Goal: Information Seeking & Learning: Check status

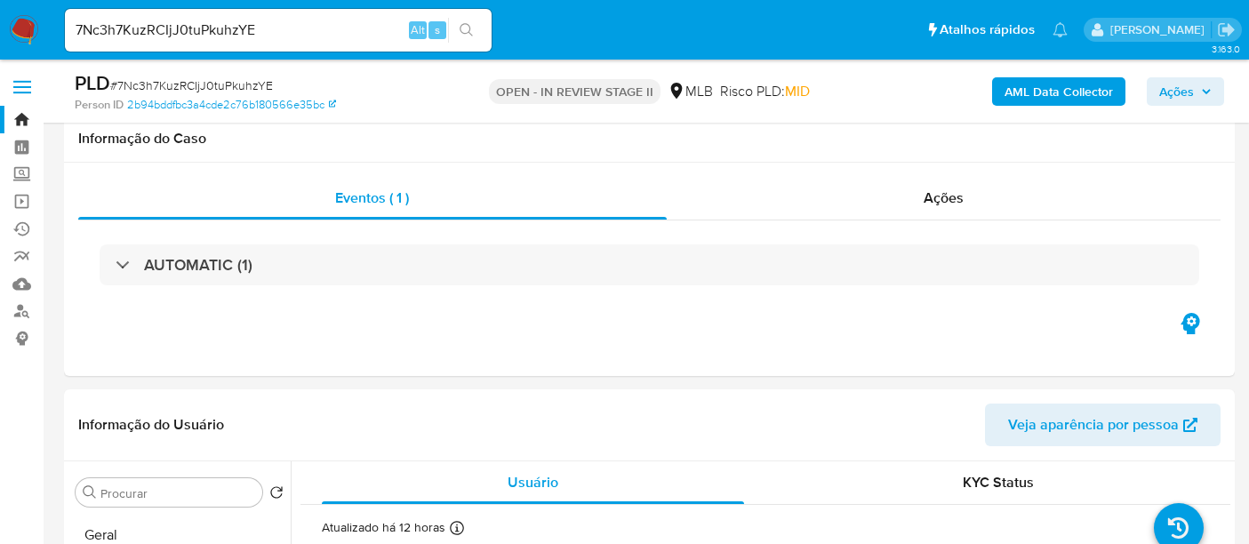
select select "10"
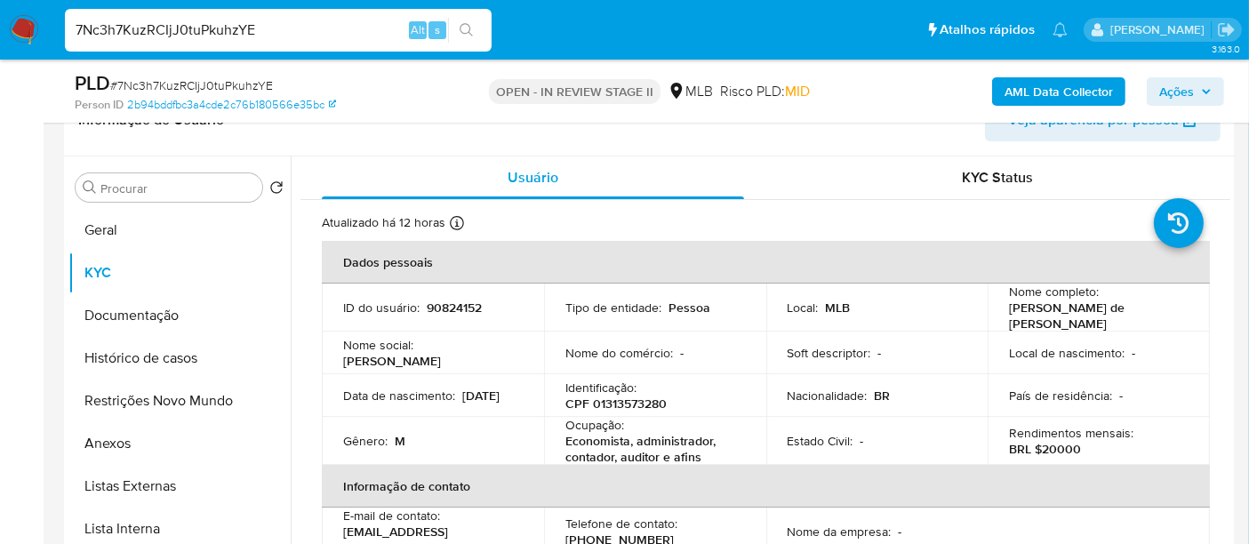
drag, startPoint x: 0, startPoint y: 0, endPoint x: 0, endPoint y: -33, distance: 32.9
paste input "tXSchmoRkMQVK3AeU0ULkFW2"
type input "tXSchmoRkMQVK3AeU0ULkFW2"
click at [469, 25] on icon "search-icon" at bounding box center [466, 29] width 13 height 13
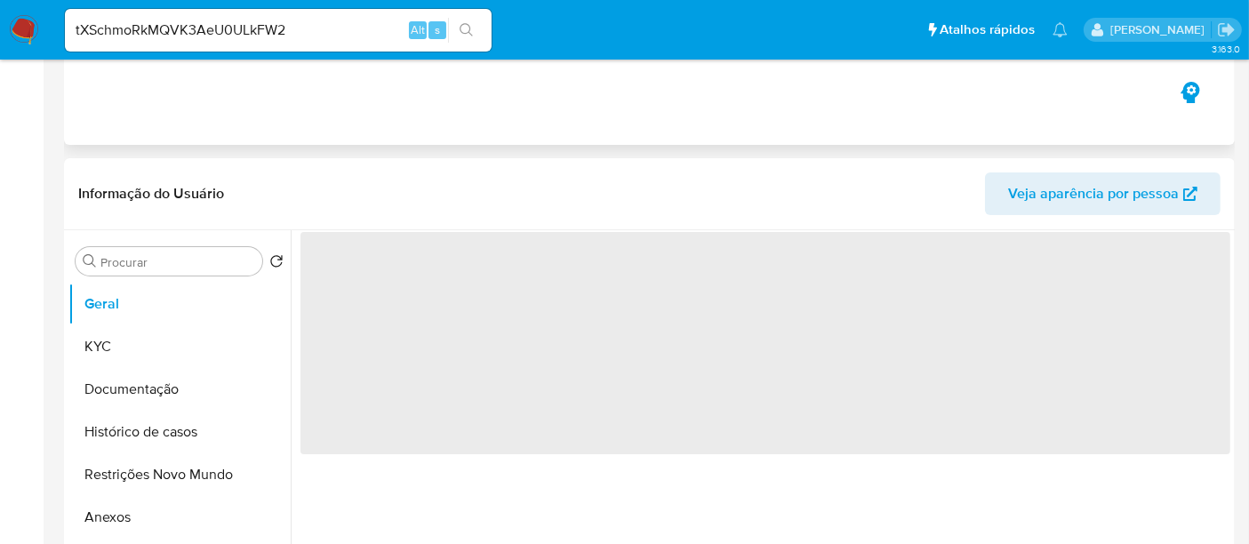
select select "10"
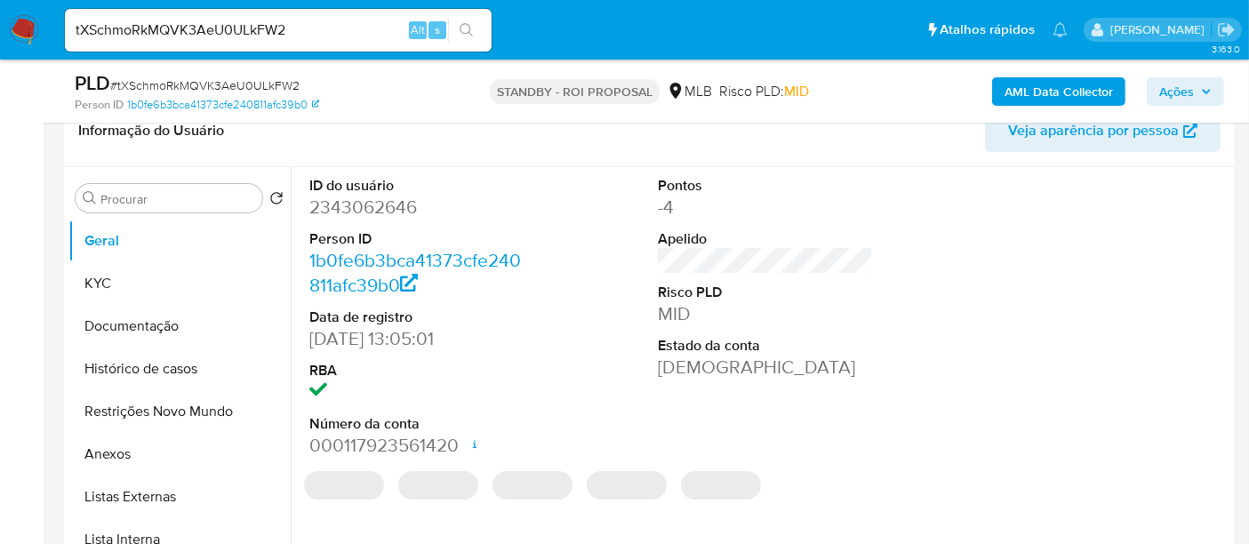
scroll to position [296, 0]
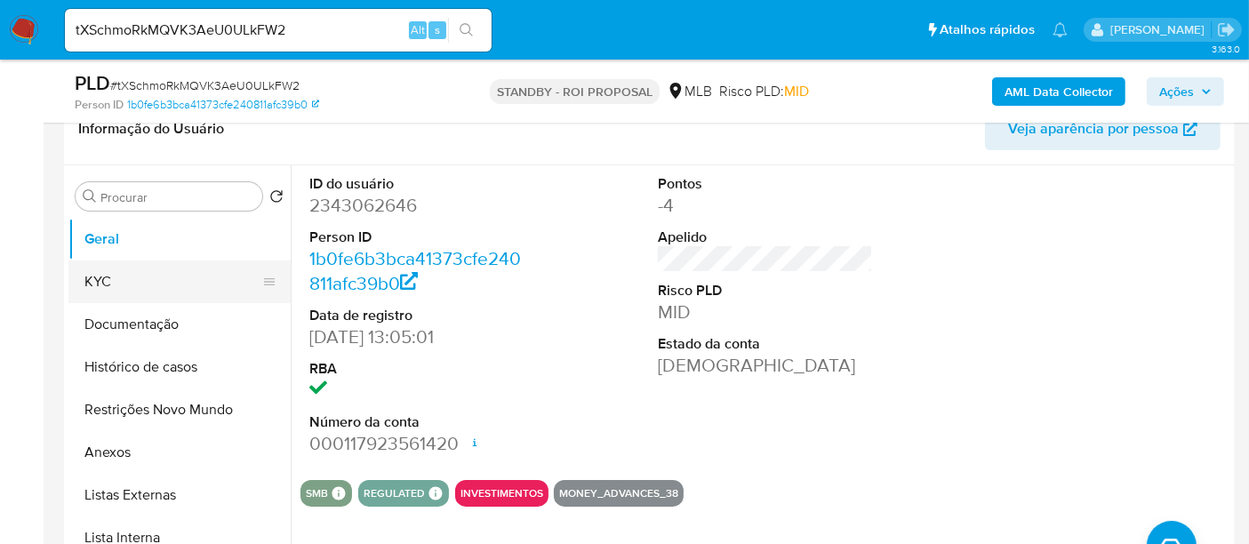
click at [102, 278] on button "KYC" at bounding box center [172, 281] width 208 height 43
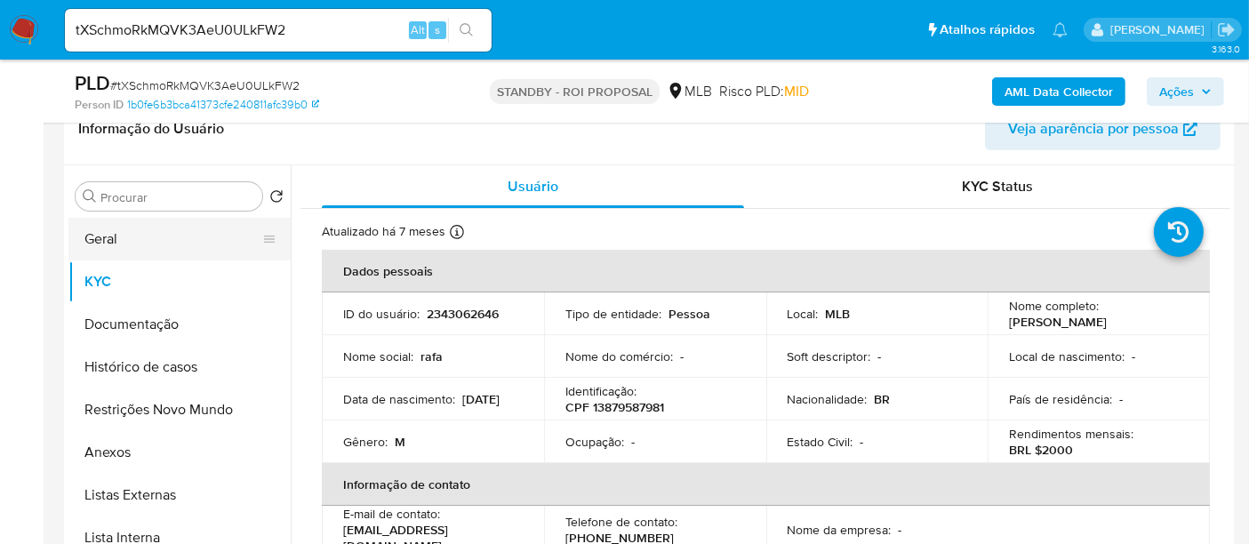
click at [100, 241] on button "Geral" at bounding box center [172, 239] width 208 height 43
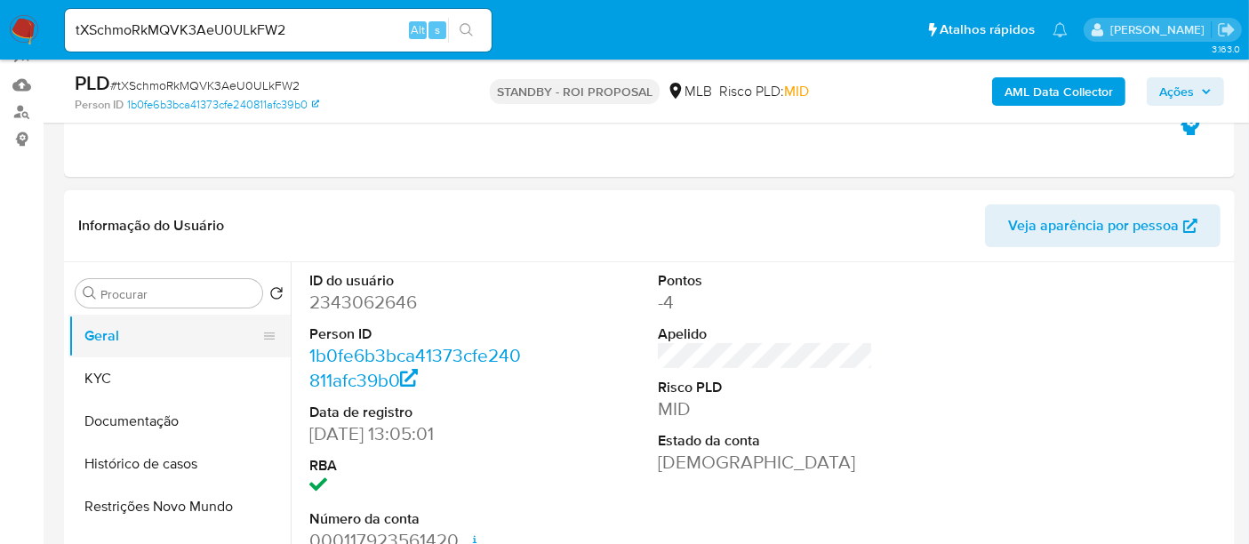
scroll to position [197, 0]
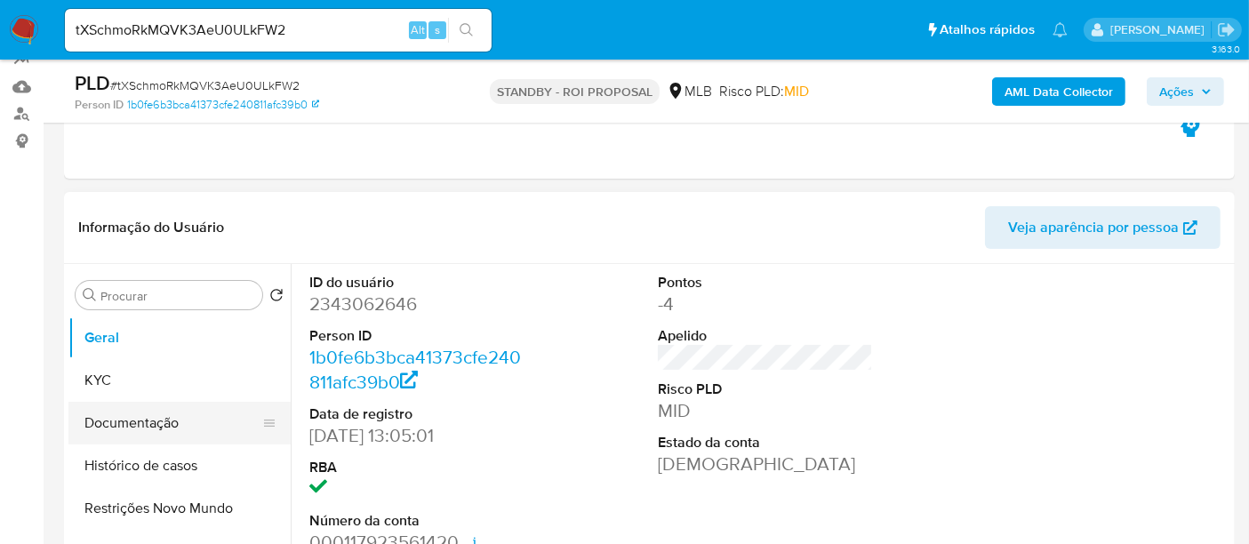
click at [135, 424] on button "Documentação" at bounding box center [172, 423] width 208 height 43
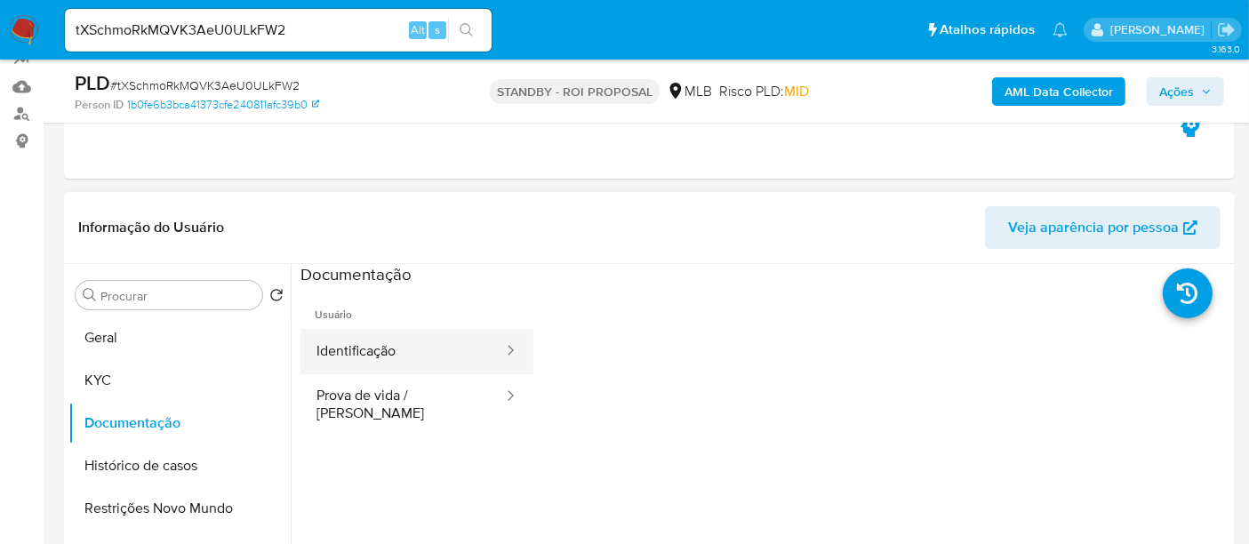
click at [387, 360] on button "Identificação" at bounding box center [402, 351] width 204 height 45
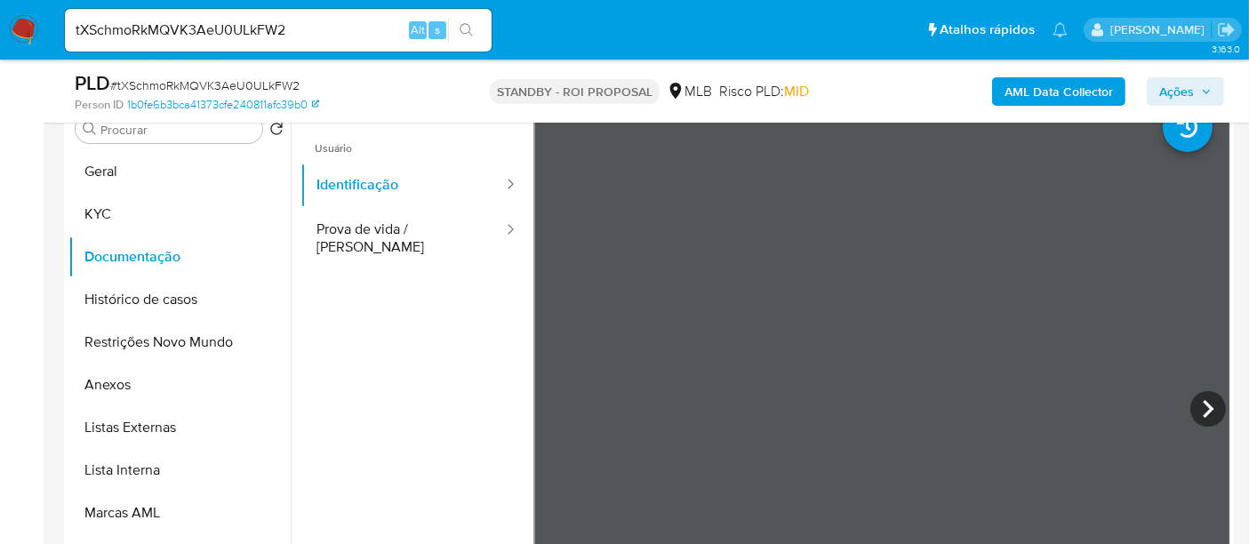
scroll to position [378, 0]
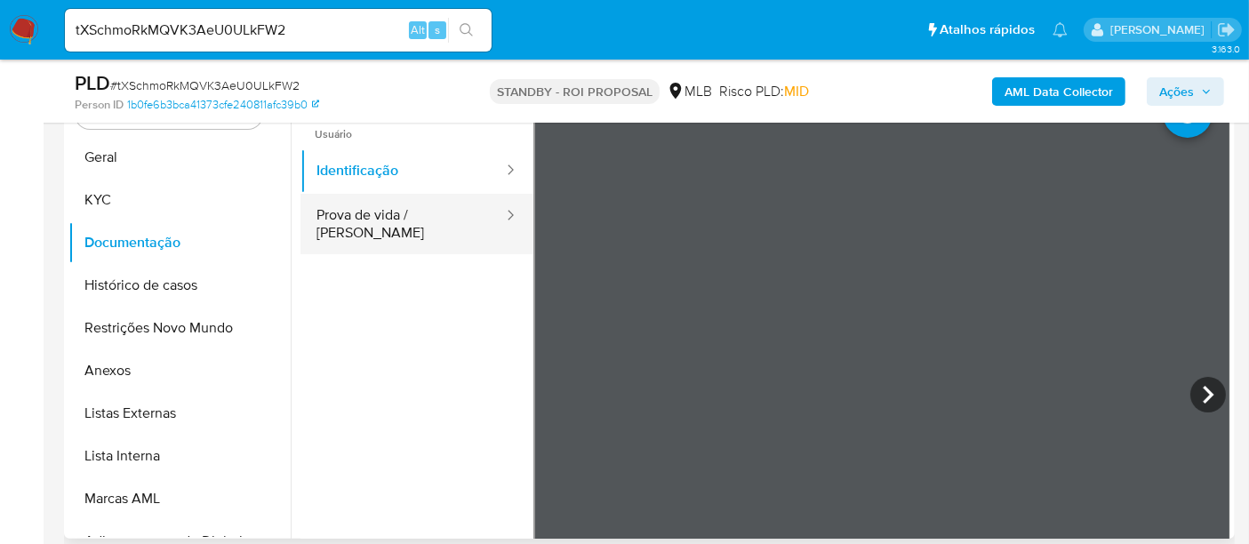
click at [372, 212] on button "Prova de vida / [PERSON_NAME]" at bounding box center [402, 224] width 204 height 60
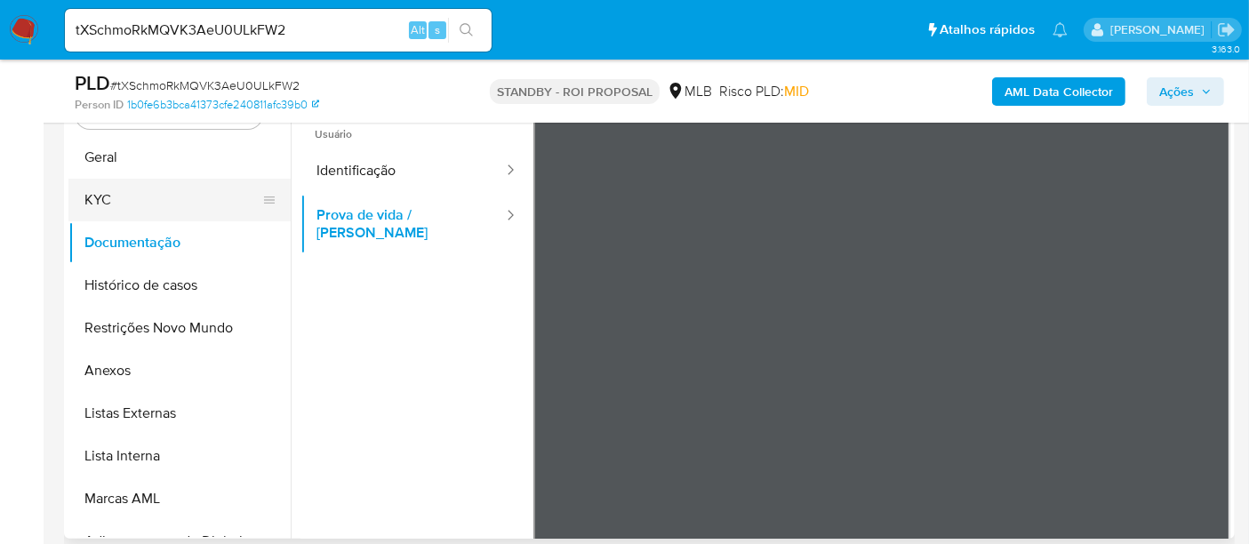
click at [106, 184] on button "KYC" at bounding box center [172, 200] width 208 height 43
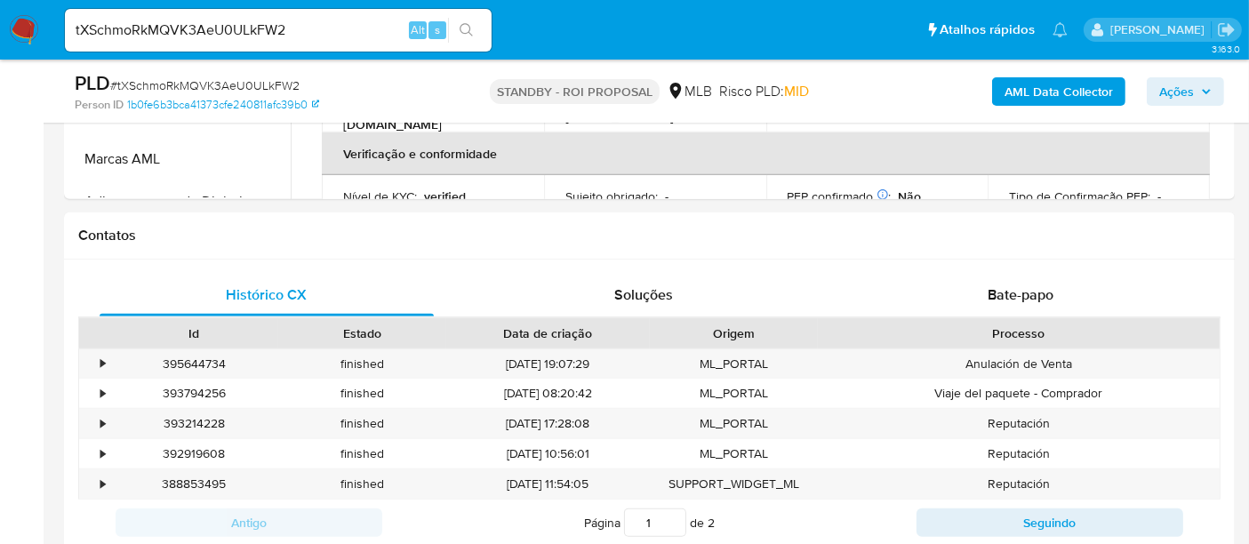
scroll to position [750, 0]
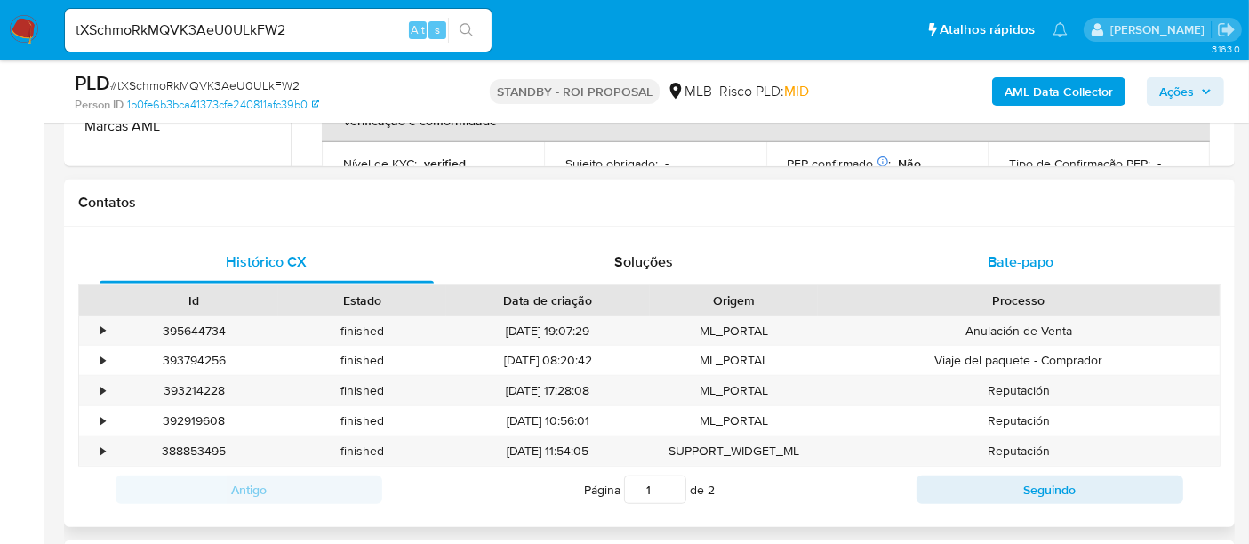
click at [1061, 262] on div "Bate-papo" at bounding box center [1020, 262] width 334 height 43
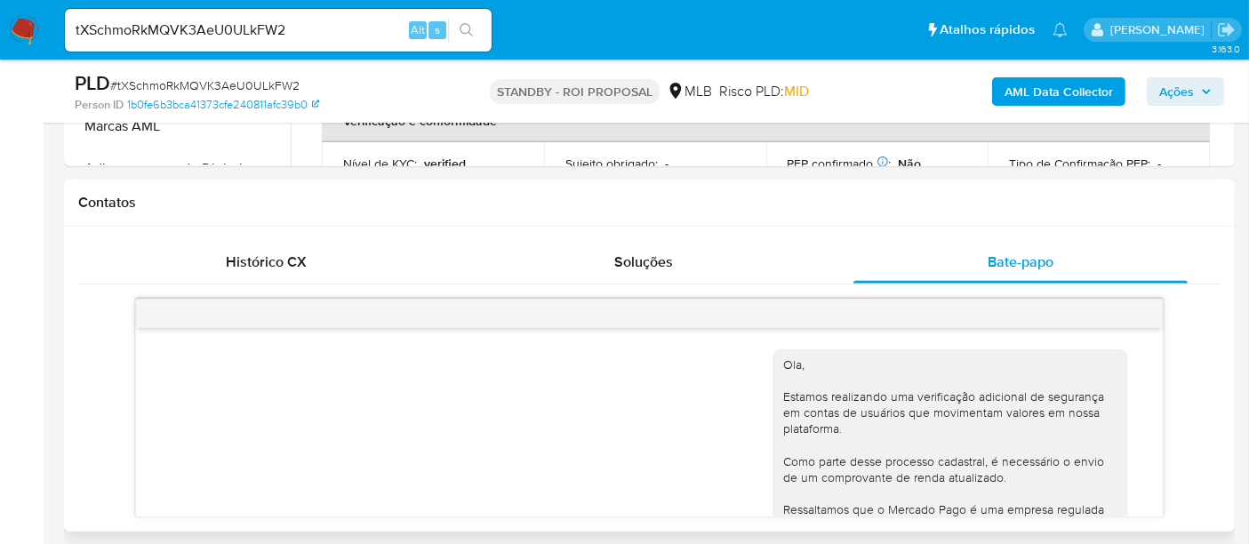
scroll to position [400, 0]
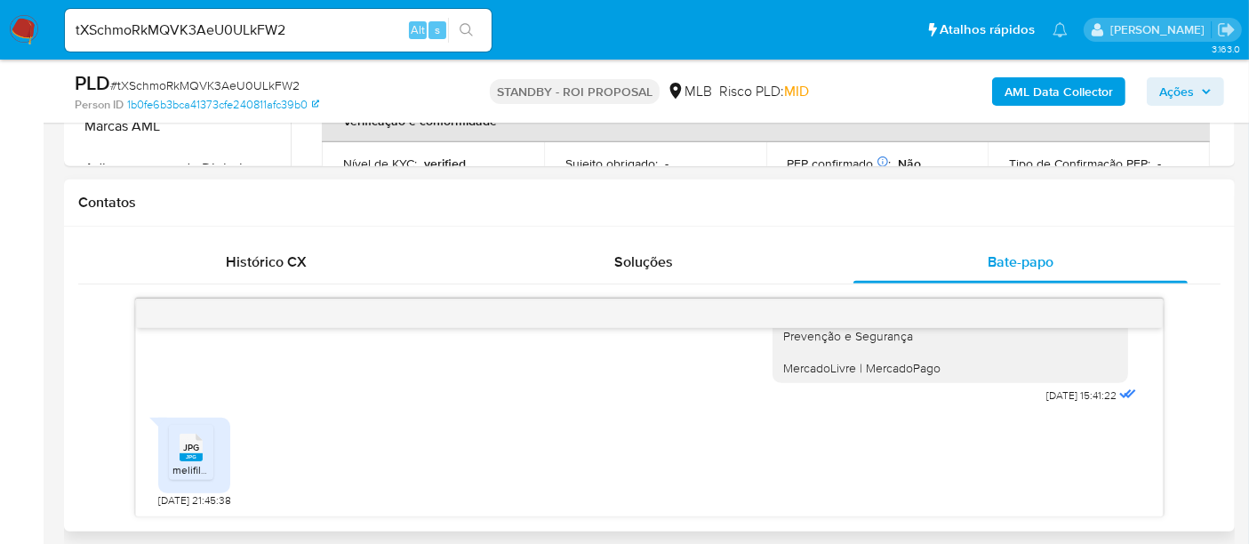
click at [190, 463] on span "melifile4637247313189559164.jpg" at bounding box center [252, 469] width 161 height 15
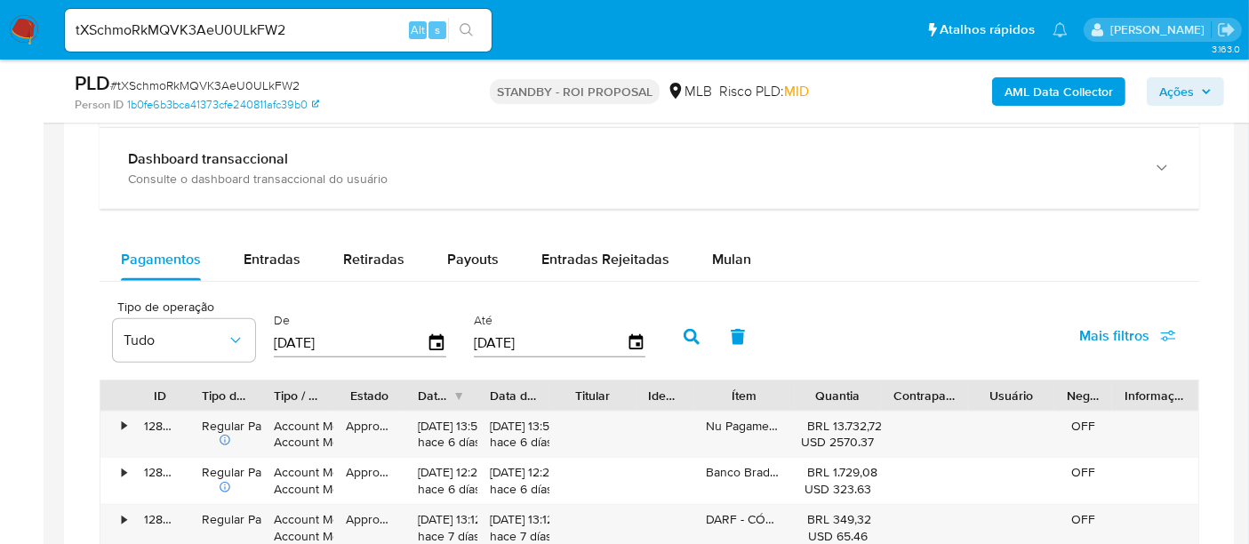
scroll to position [1343, 0]
click at [275, 260] on span "Entradas" at bounding box center [272, 259] width 57 height 20
select select "10"
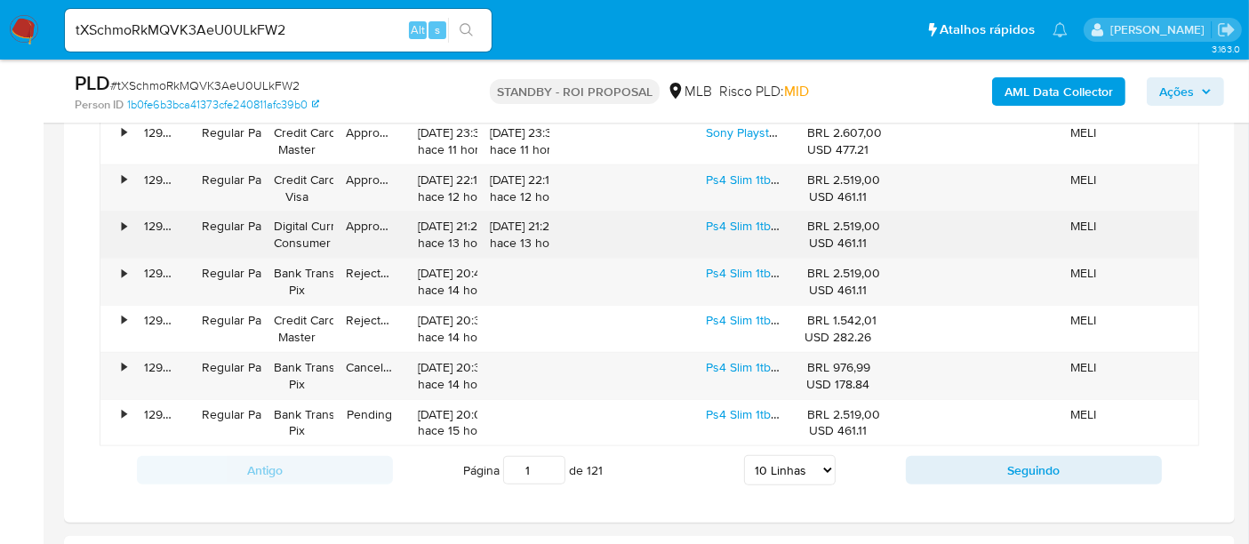
scroll to position [1678, 0]
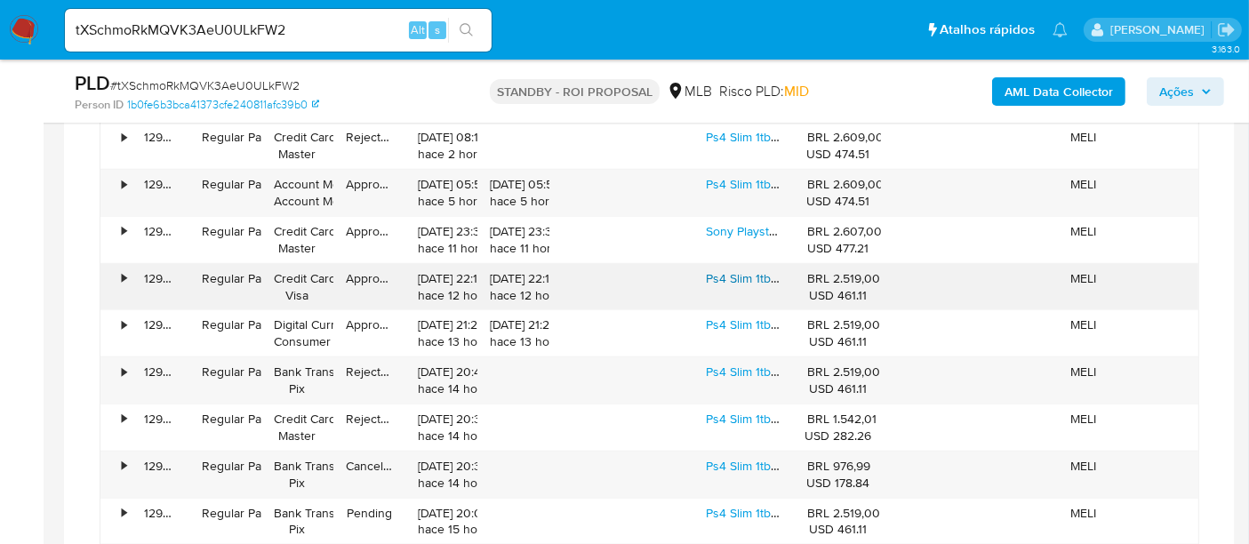
click at [728, 277] on link "Ps4 Slim 1tb 2 Controles + 3 Jogos Preto" at bounding box center [817, 278] width 223 height 18
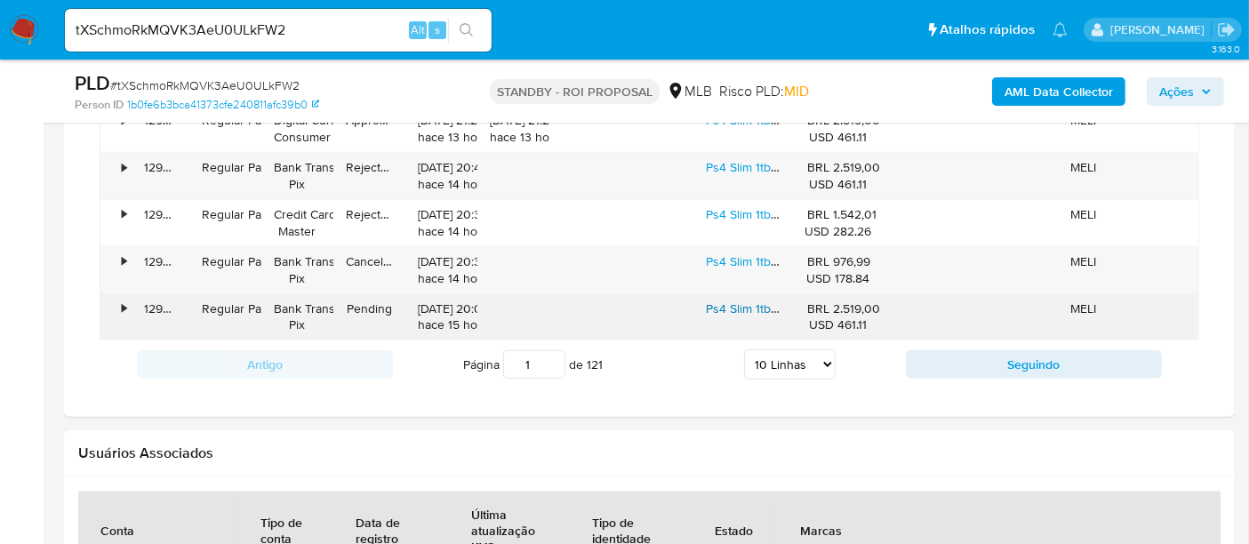
scroll to position [1777, 0]
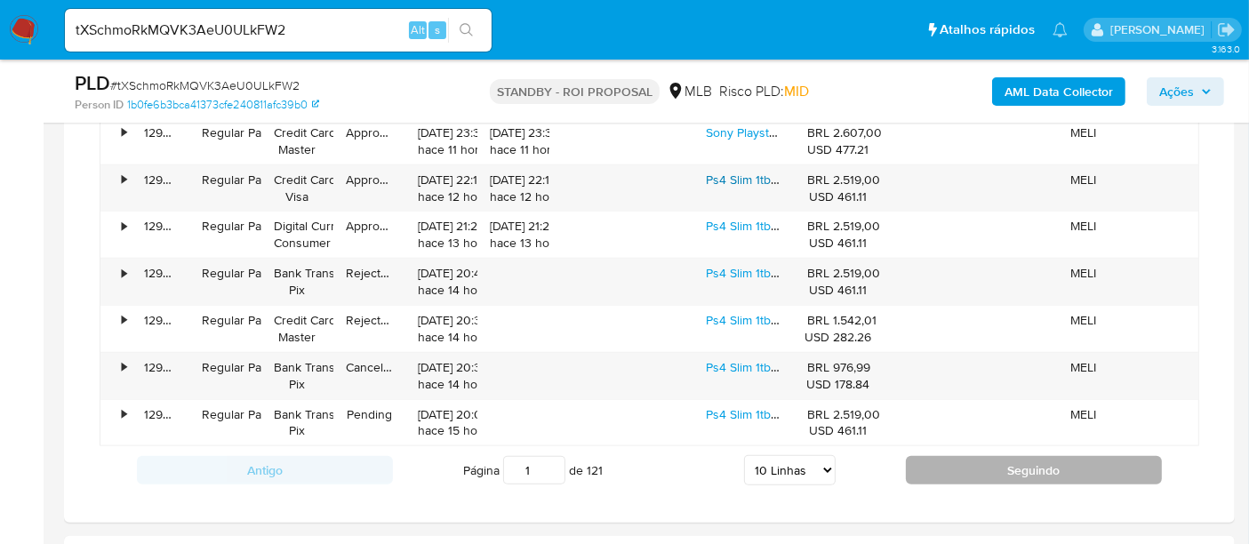
click at [1034, 465] on button "Seguindo" at bounding box center [1034, 470] width 256 height 28
type input "2"
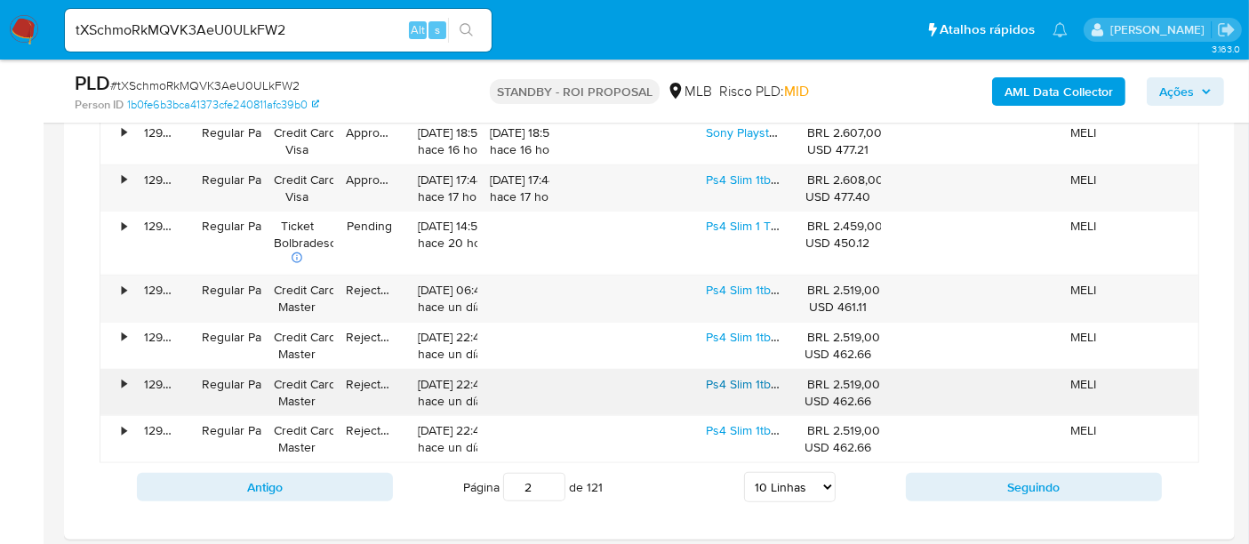
click at [726, 375] on link "Ps4 Slim 1tb 2 Controles + 3 Jogos Preto" at bounding box center [817, 384] width 223 height 18
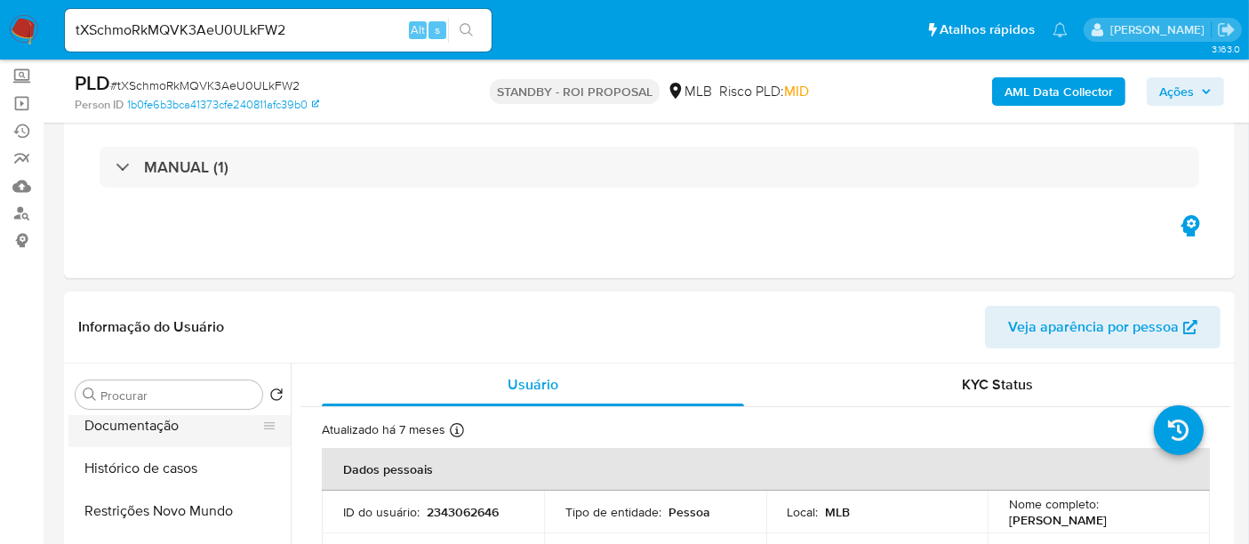
scroll to position [0, 0]
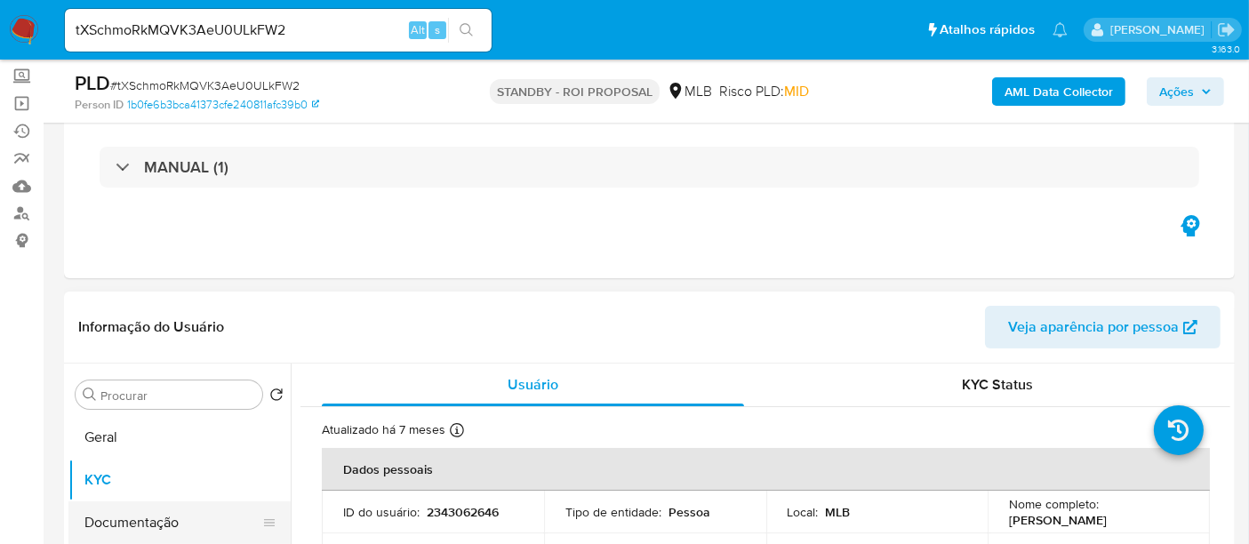
drag, startPoint x: 132, startPoint y: 523, endPoint x: 254, endPoint y: 522, distance: 122.7
click at [140, 522] on button "Documentação" at bounding box center [172, 522] width 208 height 43
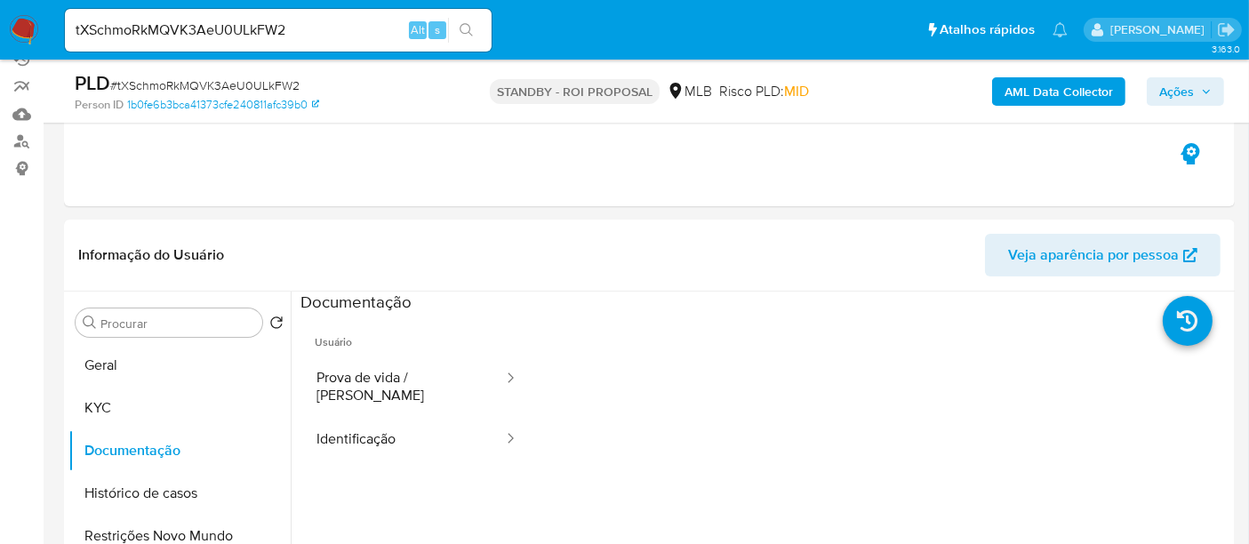
scroll to position [236, 0]
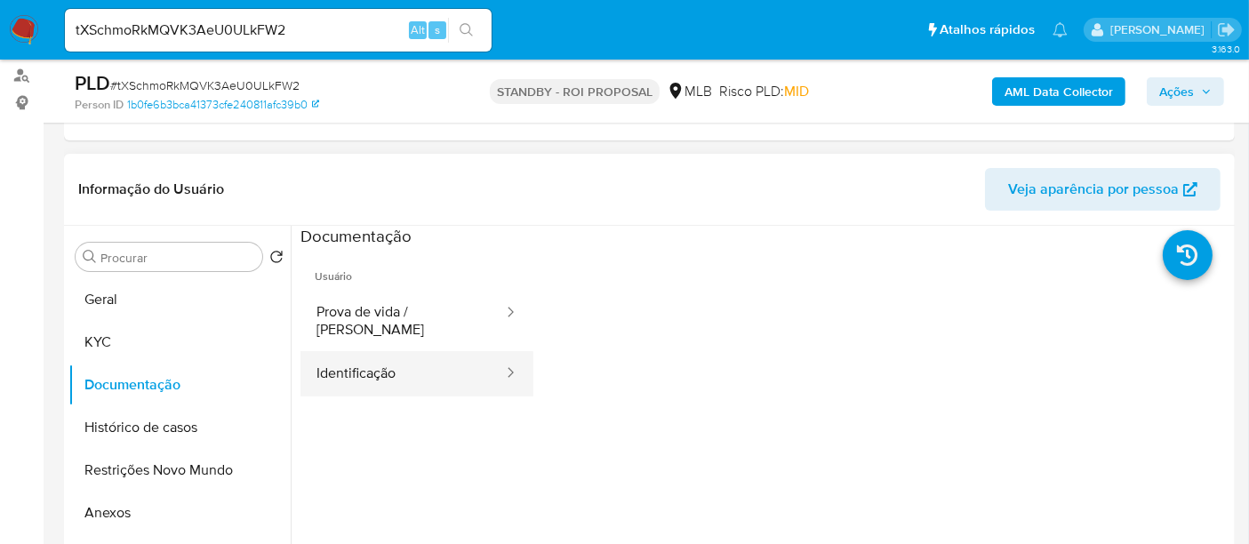
drag, startPoint x: 352, startPoint y: 357, endPoint x: 362, endPoint y: 358, distance: 9.8
click at [350, 358] on button "Identificação" at bounding box center [402, 373] width 204 height 45
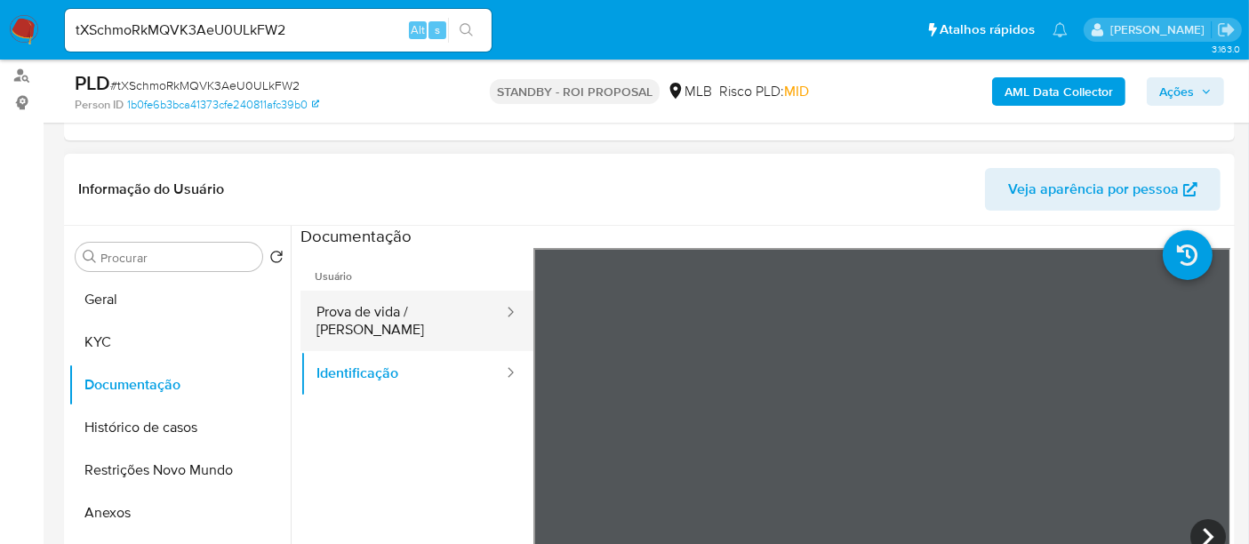
click at [388, 309] on button "Prova de vida / [PERSON_NAME]" at bounding box center [402, 321] width 204 height 60
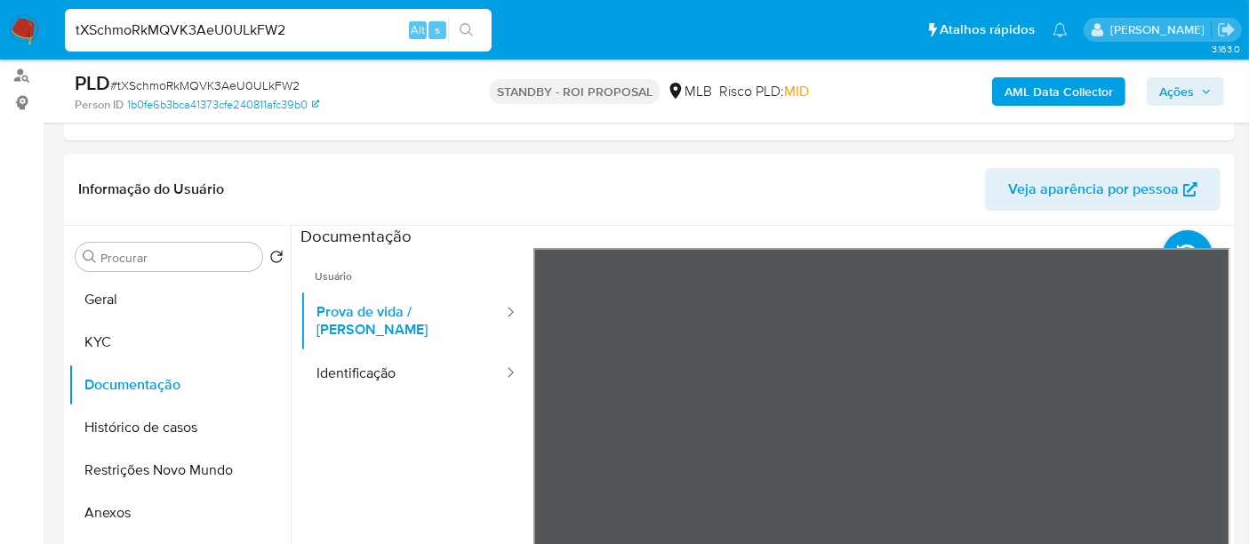
drag, startPoint x: 326, startPoint y: 24, endPoint x: 0, endPoint y: 60, distance: 328.2
click at [0, 60] on nav "Pausado Ver notificaciones tXSchmoRkMQVK3AeU0ULkFW2 Alt s Atalhos rápidos Presi…" at bounding box center [624, 30] width 1249 height 60
paste input "QTupjTKbOJmAdXzt63xwl4TP"
type input "QTupjTKbOJmAdXzt63xwl4TP"
drag, startPoint x: 467, startPoint y: 28, endPoint x: 573, endPoint y: 35, distance: 106.0
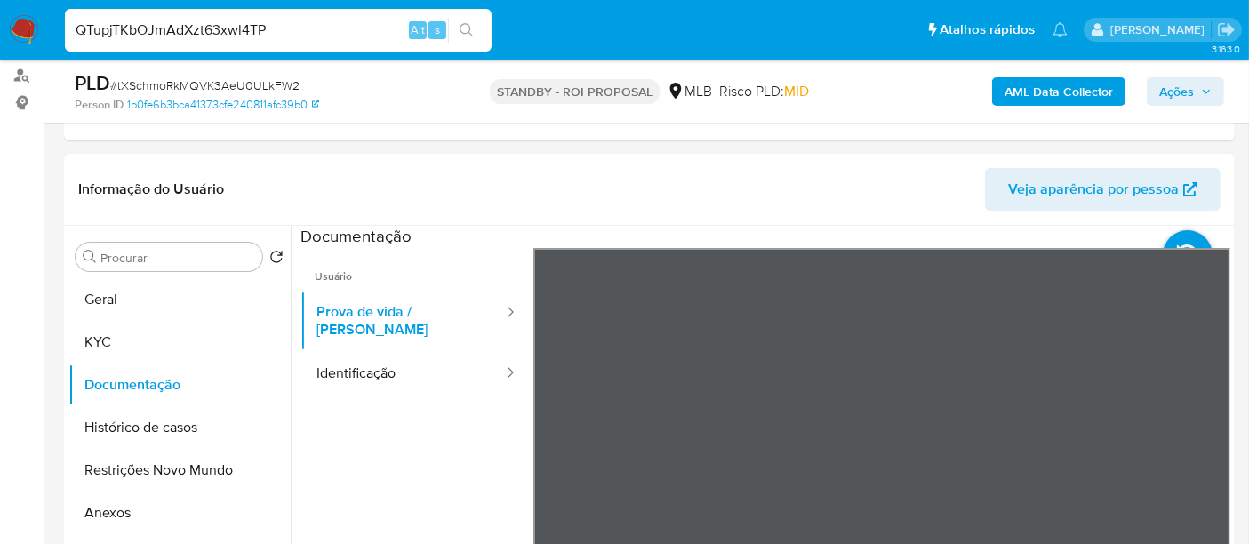
click at [467, 28] on icon "search-icon" at bounding box center [467, 30] width 14 height 14
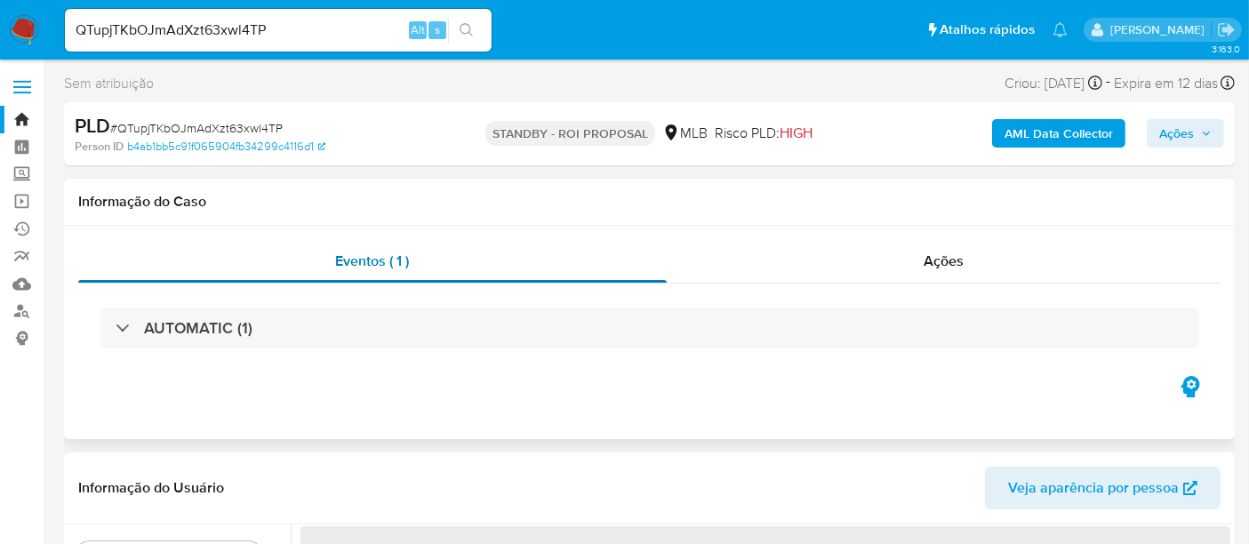
select select "10"
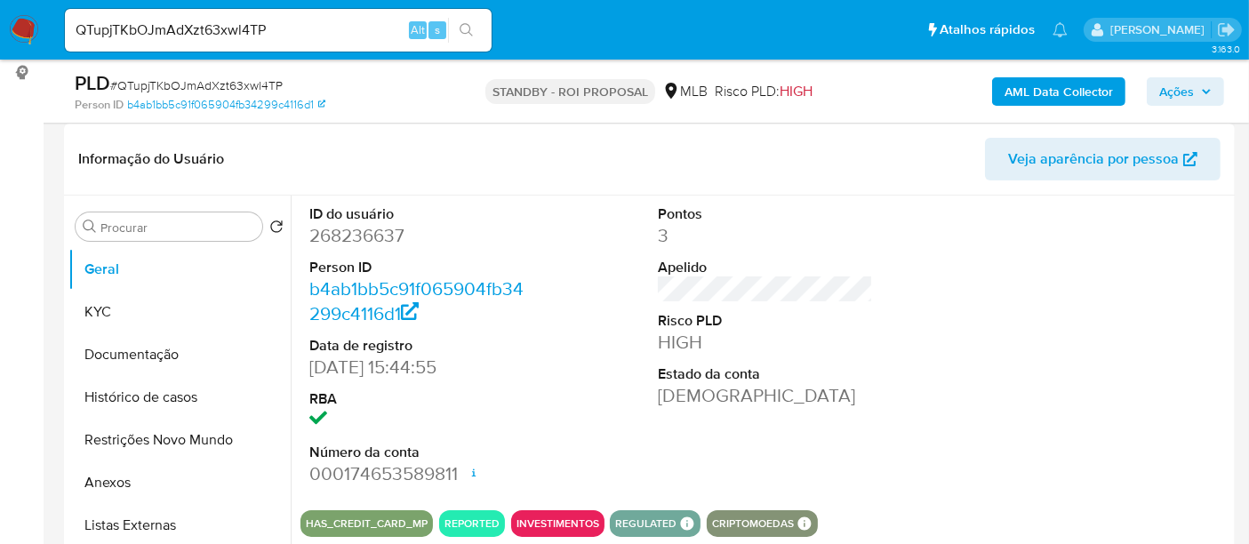
scroll to position [296, 0]
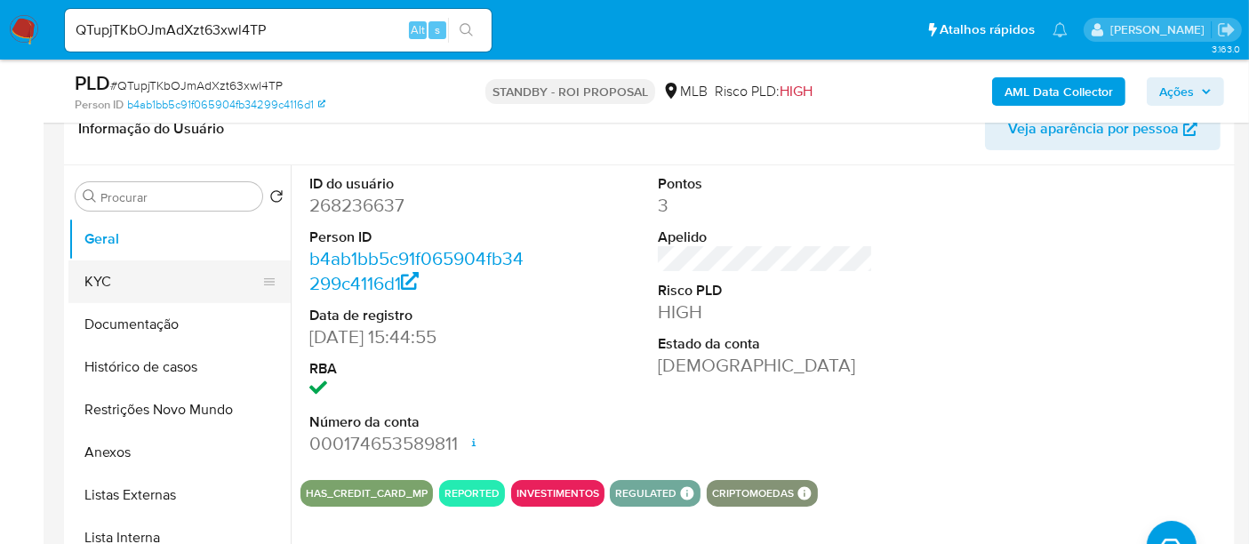
click at [93, 287] on button "KYC" at bounding box center [172, 281] width 208 height 43
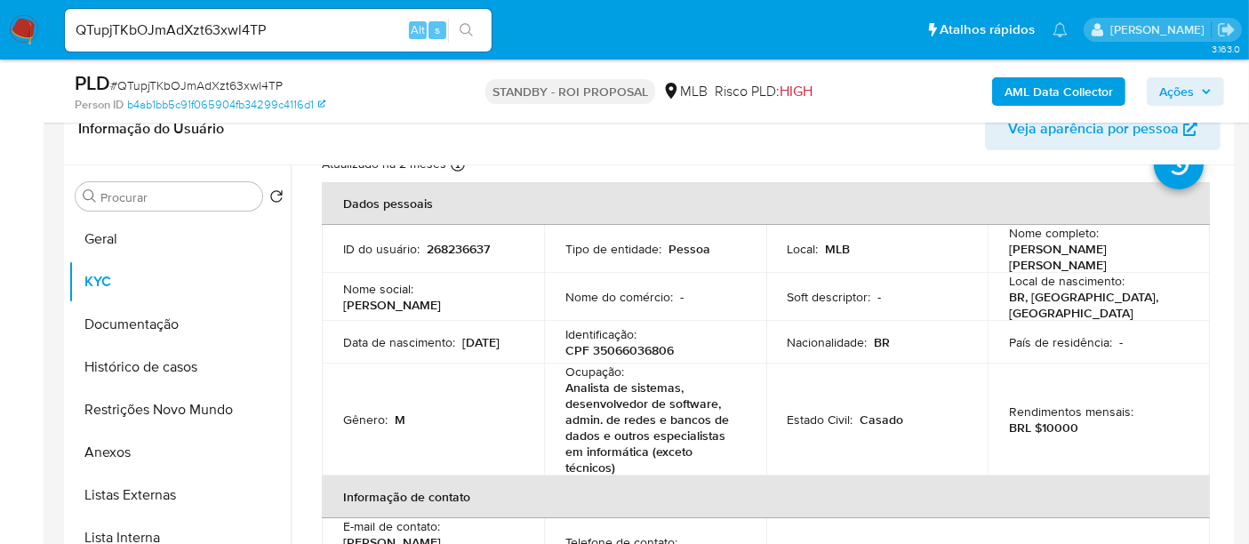
scroll to position [99, 0]
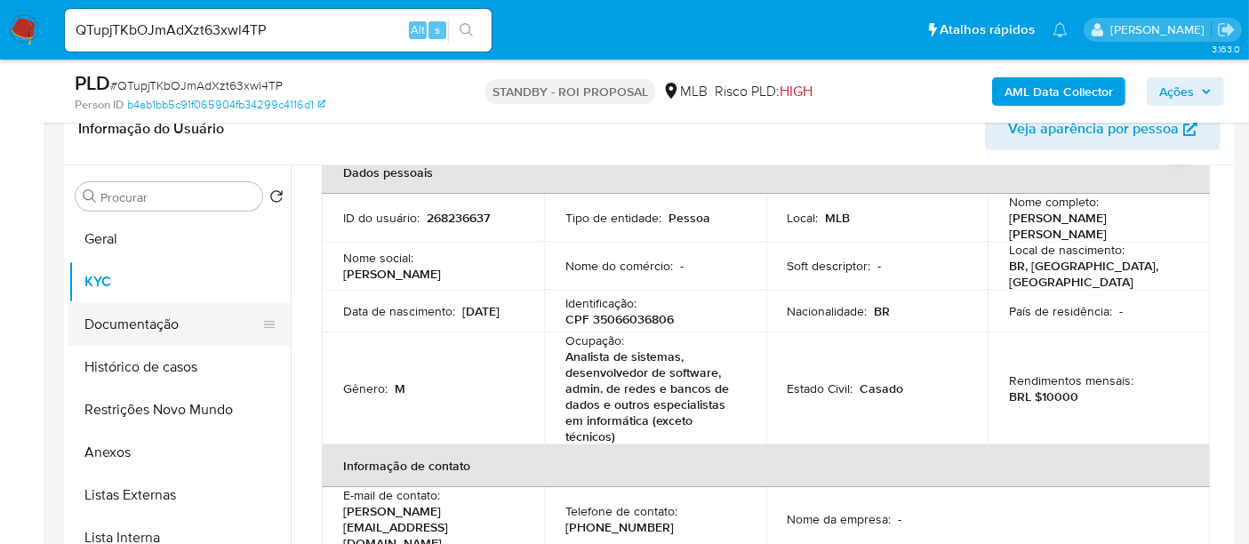
click at [130, 324] on button "Documentação" at bounding box center [172, 324] width 208 height 43
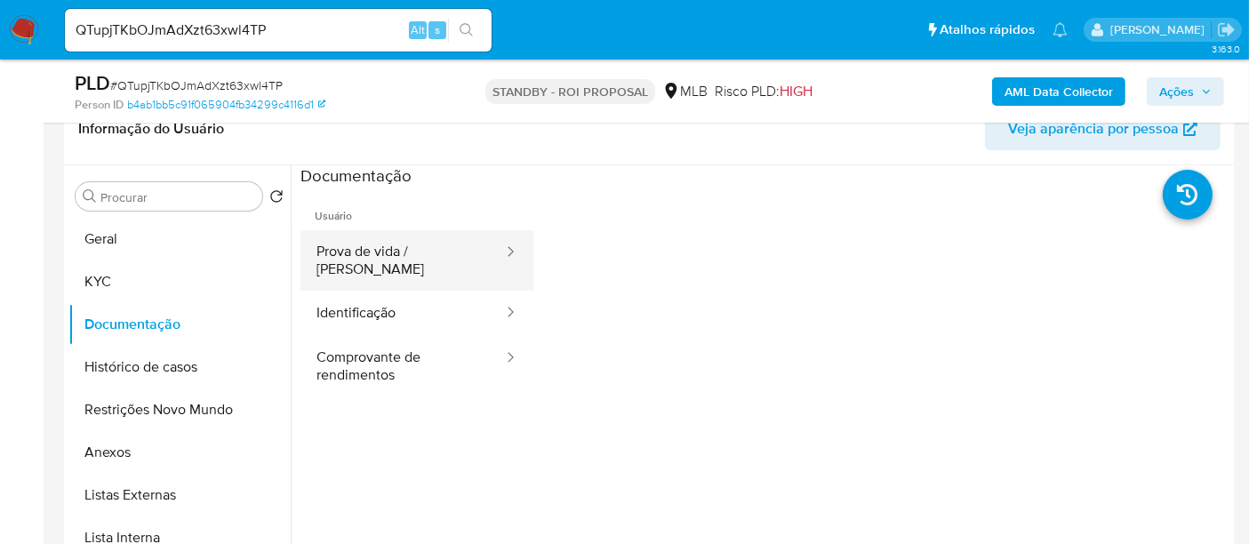
click at [405, 252] on button "Prova de vida / [PERSON_NAME]" at bounding box center [402, 260] width 204 height 60
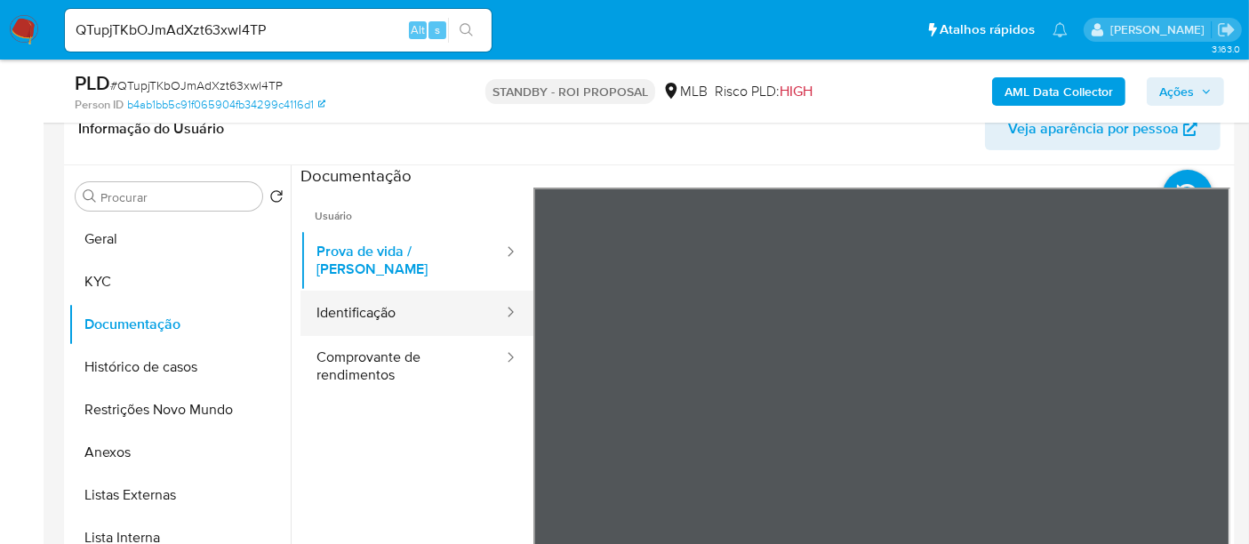
click at [362, 305] on button "Identificação" at bounding box center [402, 313] width 204 height 45
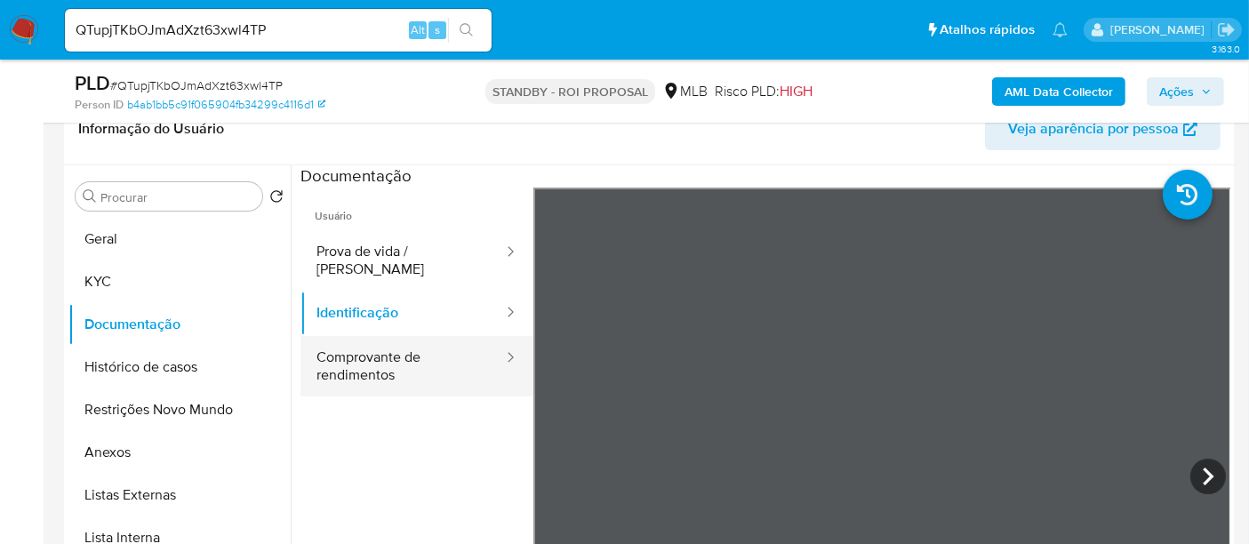
drag, startPoint x: 386, startPoint y: 349, endPoint x: 413, endPoint y: 349, distance: 27.6
click at [385, 349] on button "Comprovante de rendimentos" at bounding box center [402, 366] width 204 height 60
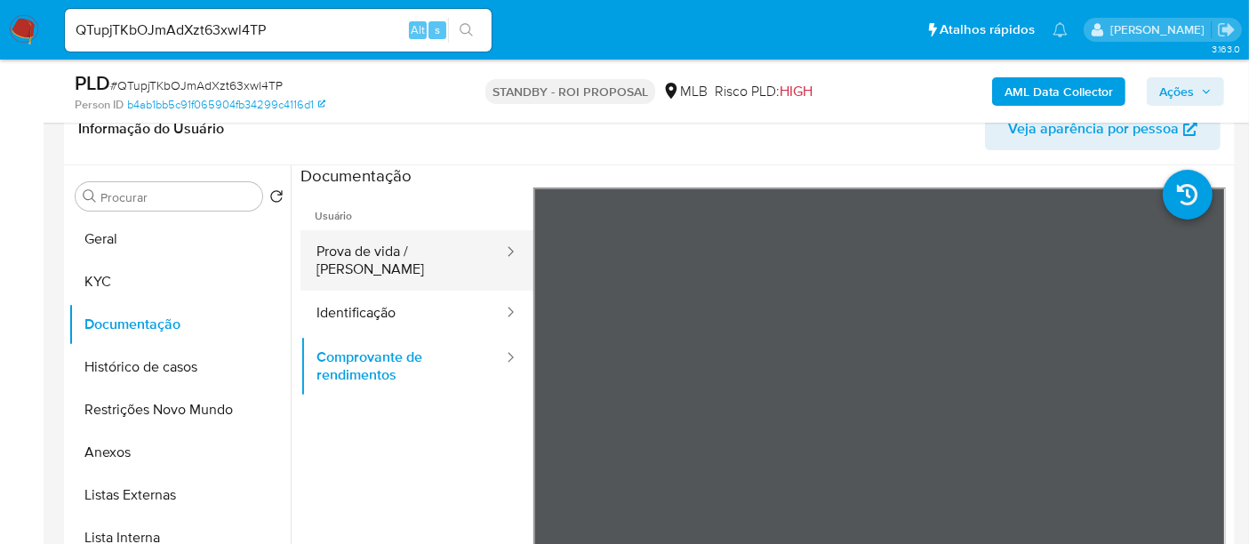
click at [385, 251] on button "Prova de vida / [PERSON_NAME]" at bounding box center [402, 260] width 204 height 60
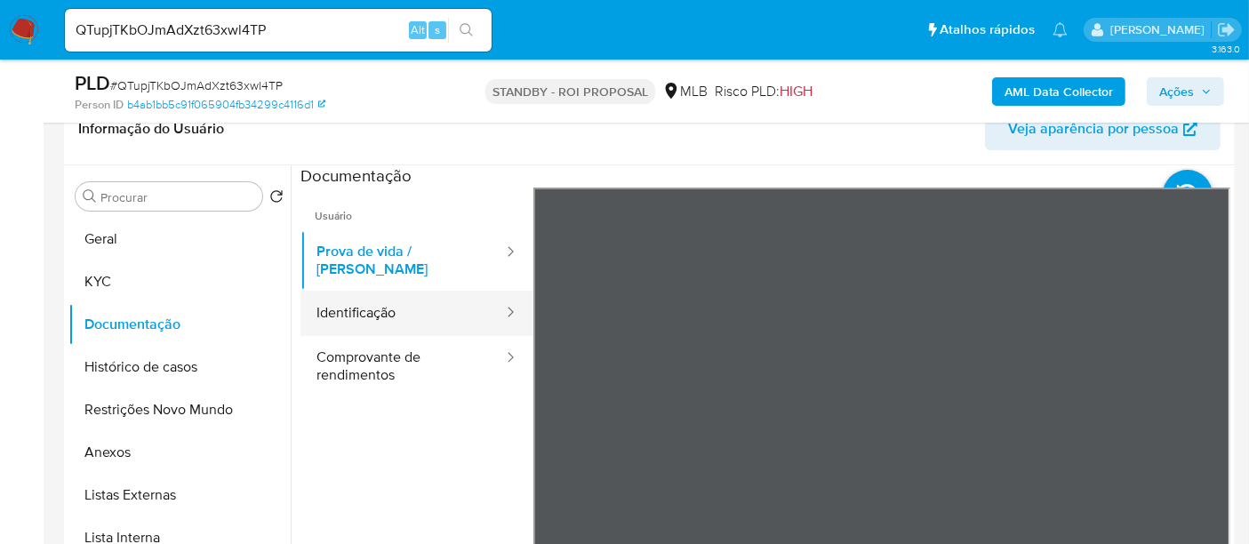
drag, startPoint x: 336, startPoint y: 295, endPoint x: 418, endPoint y: 293, distance: 81.8
click at [335, 293] on button "Identificação" at bounding box center [402, 313] width 204 height 45
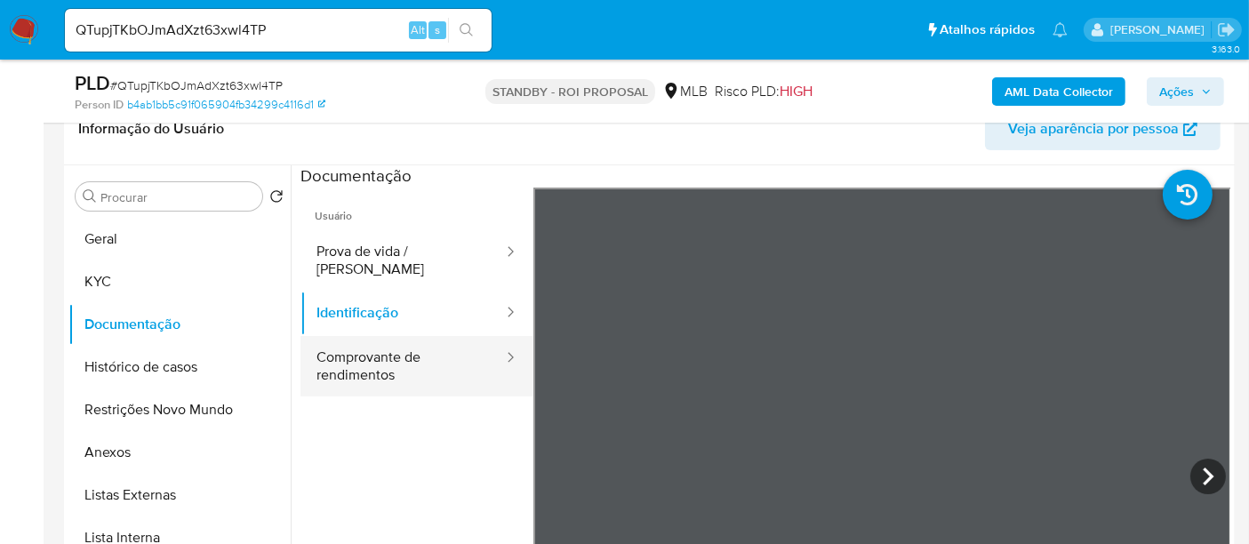
click at [374, 344] on button "Comprovante de rendimentos" at bounding box center [402, 366] width 204 height 60
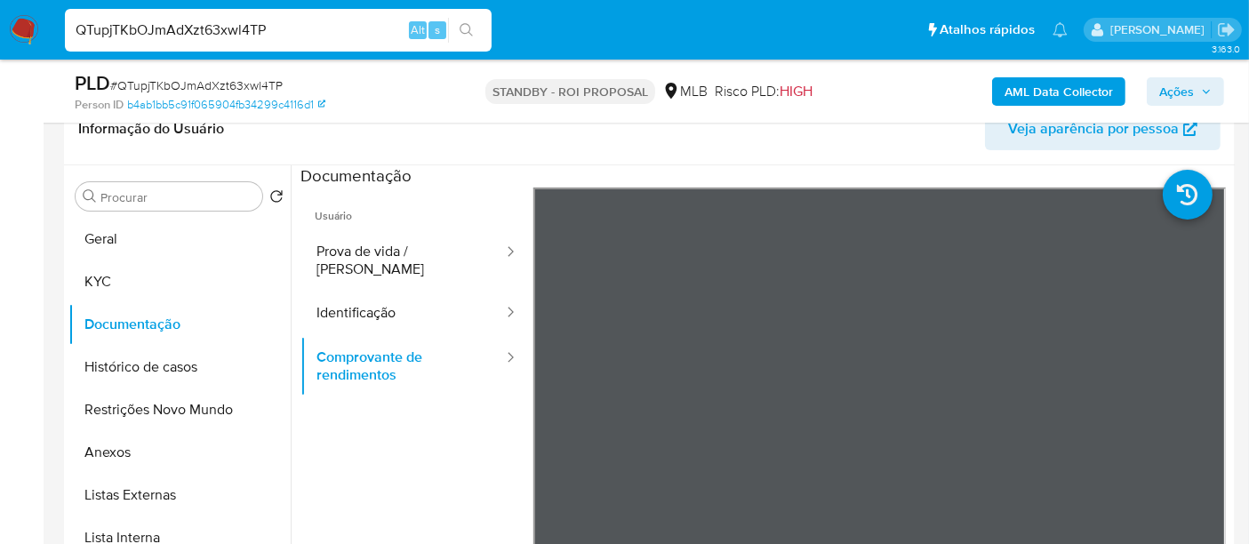
drag, startPoint x: 298, startPoint y: 20, endPoint x: 0, endPoint y: 84, distance: 304.4
paste input "8NyxoZP955tqIV2R40k2m73l"
type input "8NyxoZP955tqIV2R40k2m73l"
click at [455, 26] on button "search-icon" at bounding box center [466, 30] width 36 height 25
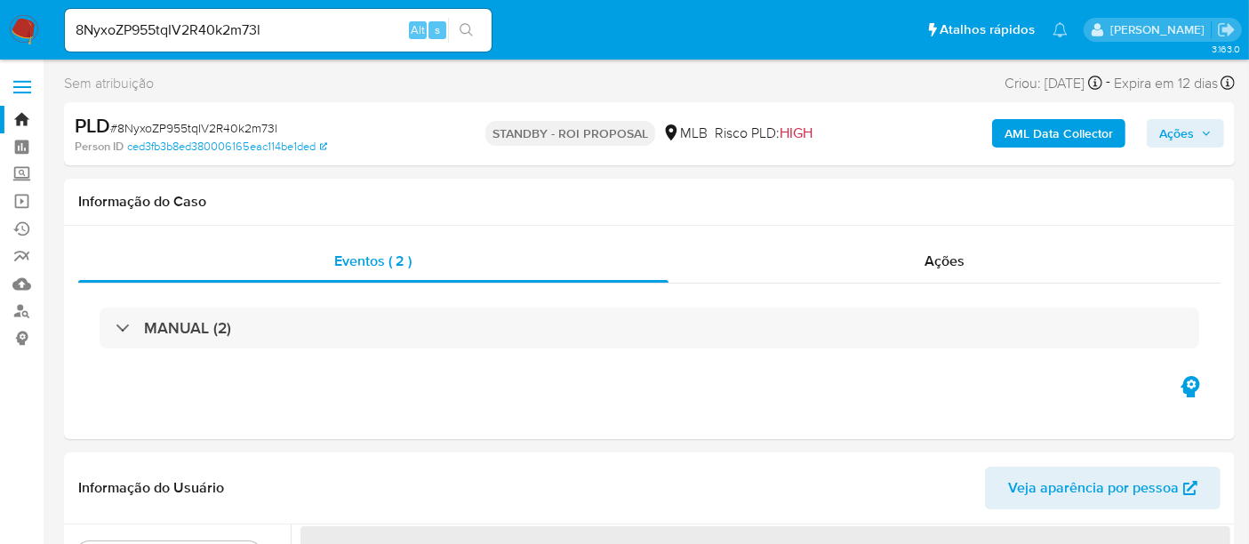
select select "10"
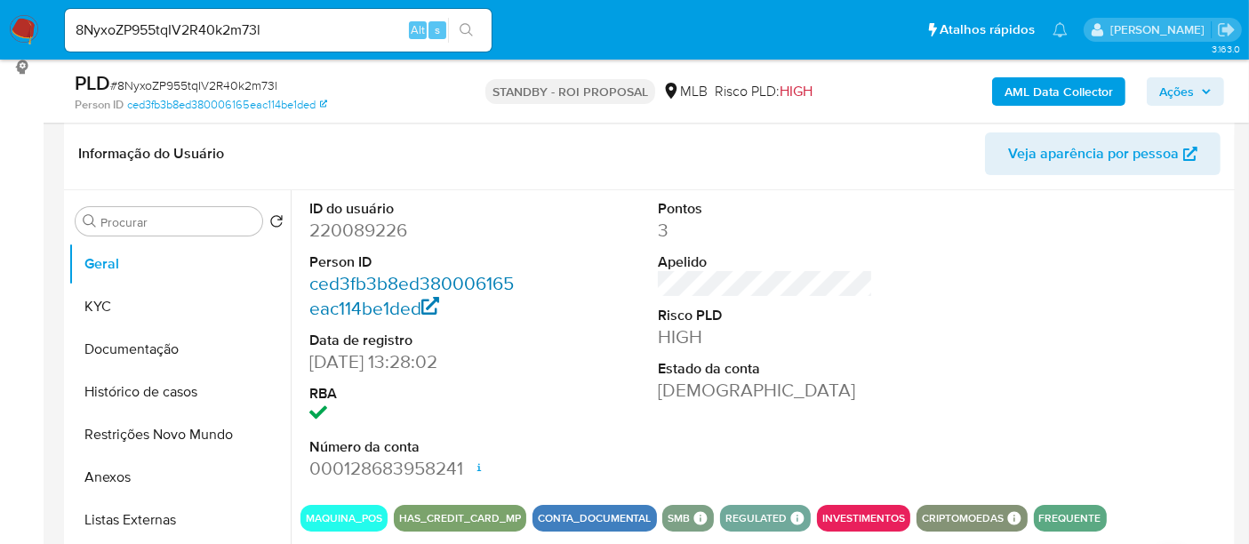
scroll to position [395, 0]
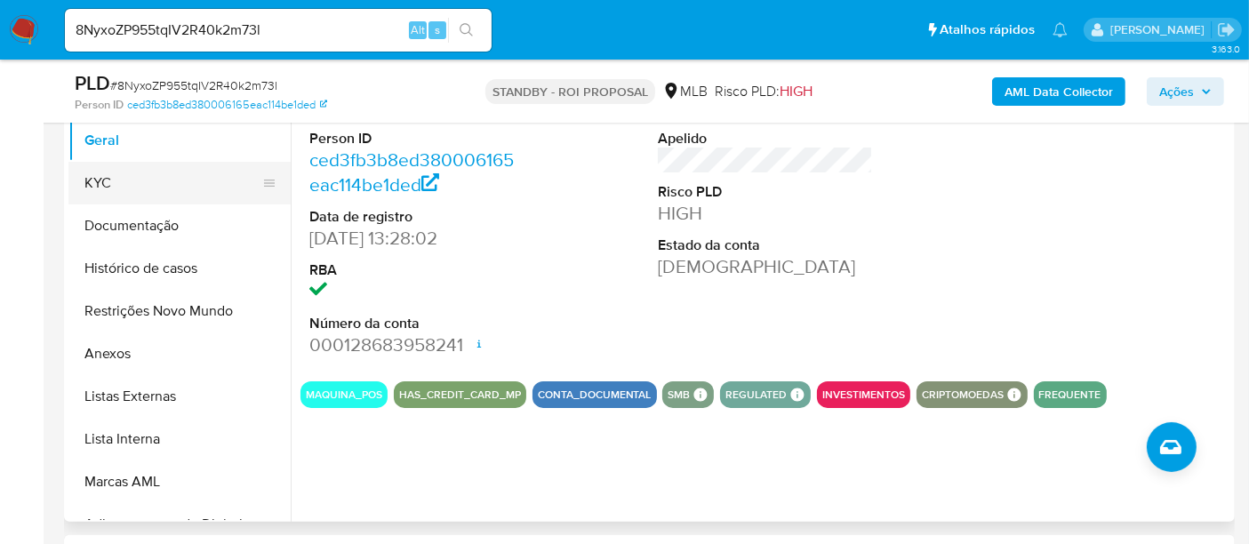
drag, startPoint x: 96, startPoint y: 177, endPoint x: 158, endPoint y: 184, distance: 62.6
click at [96, 175] on button "KYC" at bounding box center [172, 183] width 208 height 43
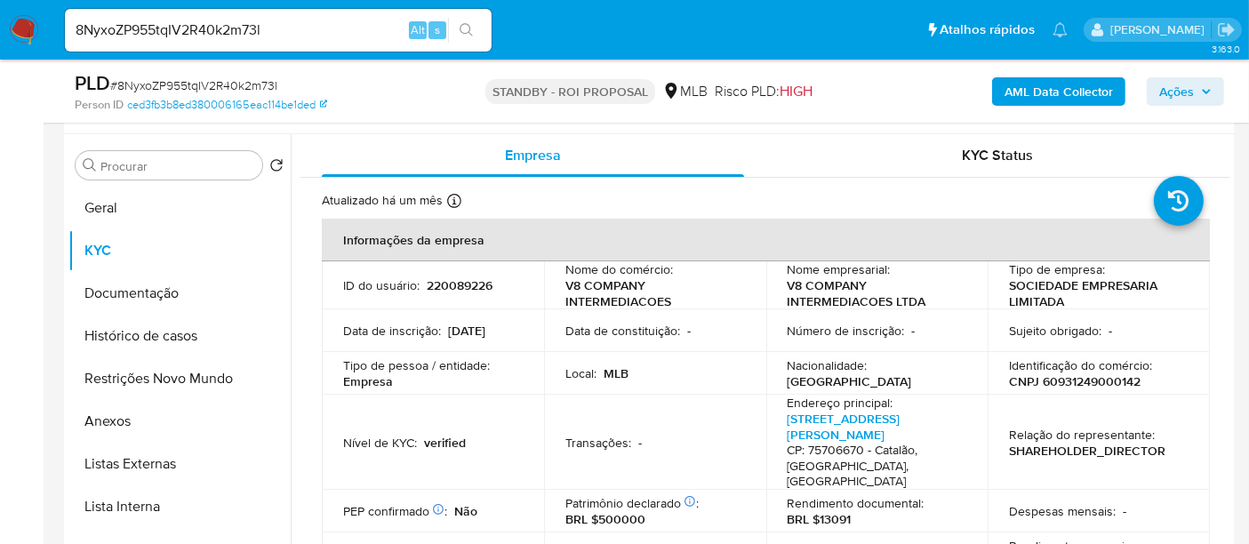
scroll to position [296, 0]
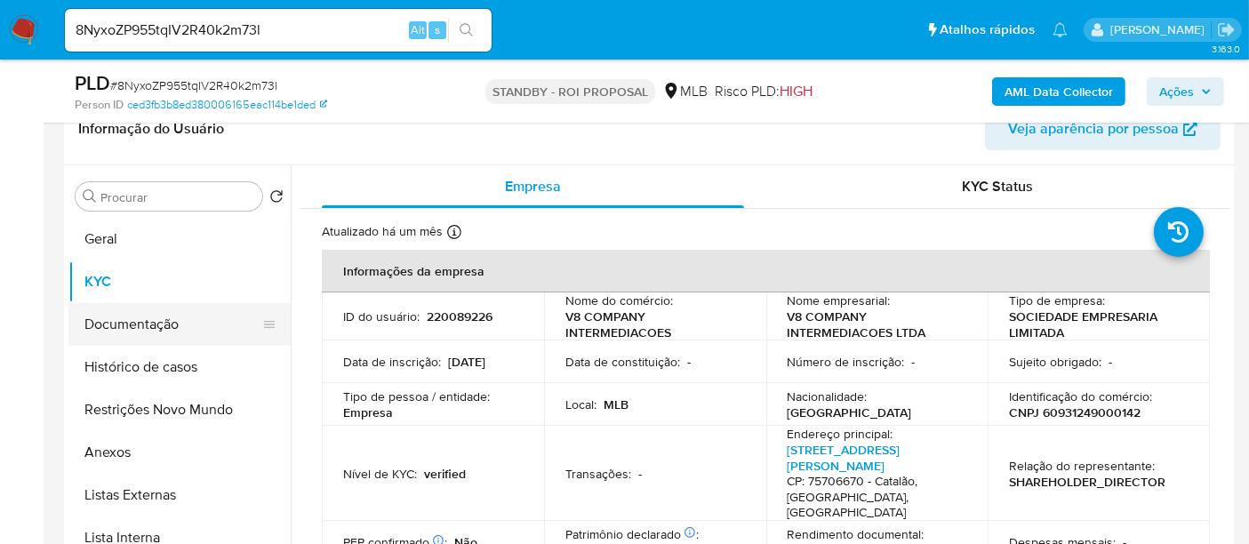
click at [122, 324] on button "Documentação" at bounding box center [172, 324] width 208 height 43
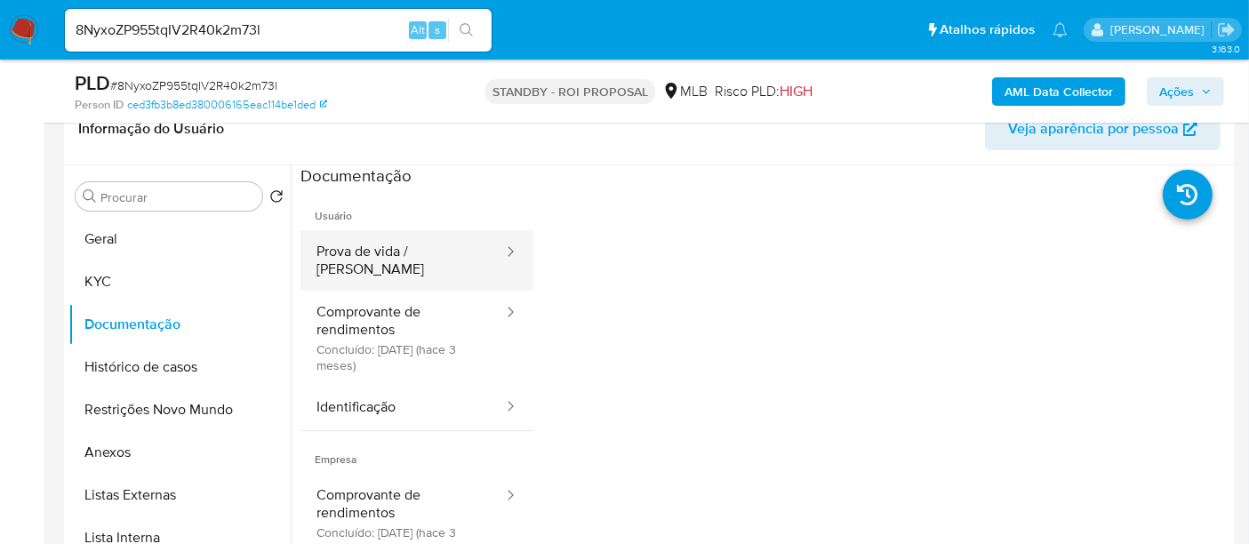
click at [419, 244] on button "Prova de vida / [PERSON_NAME]" at bounding box center [402, 260] width 204 height 60
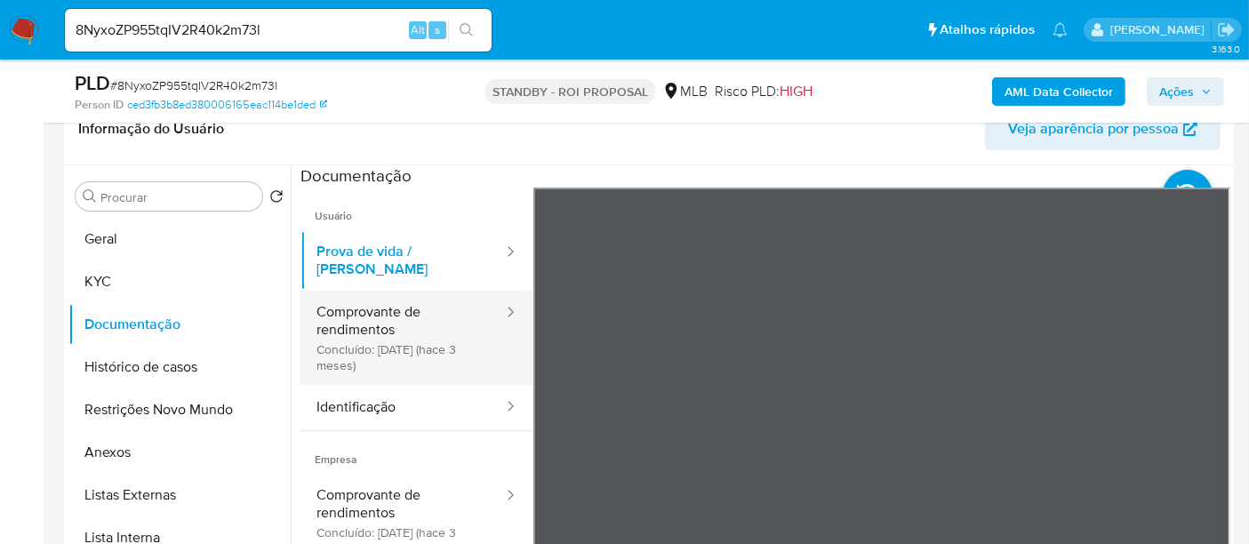
click at [362, 295] on button "Comprovante de rendimentos Concluído: [DATE] (hace 3 meses)" at bounding box center [402, 338] width 204 height 94
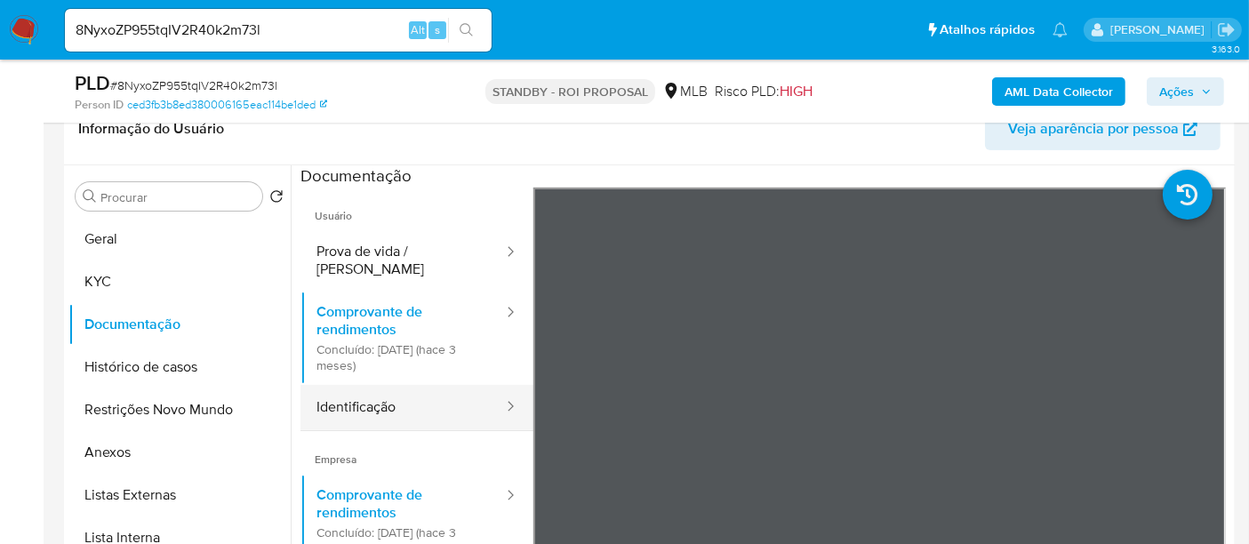
drag, startPoint x: 379, startPoint y: 387, endPoint x: 469, endPoint y: 377, distance: 91.2
click at [386, 385] on button "Identificação" at bounding box center [402, 407] width 204 height 45
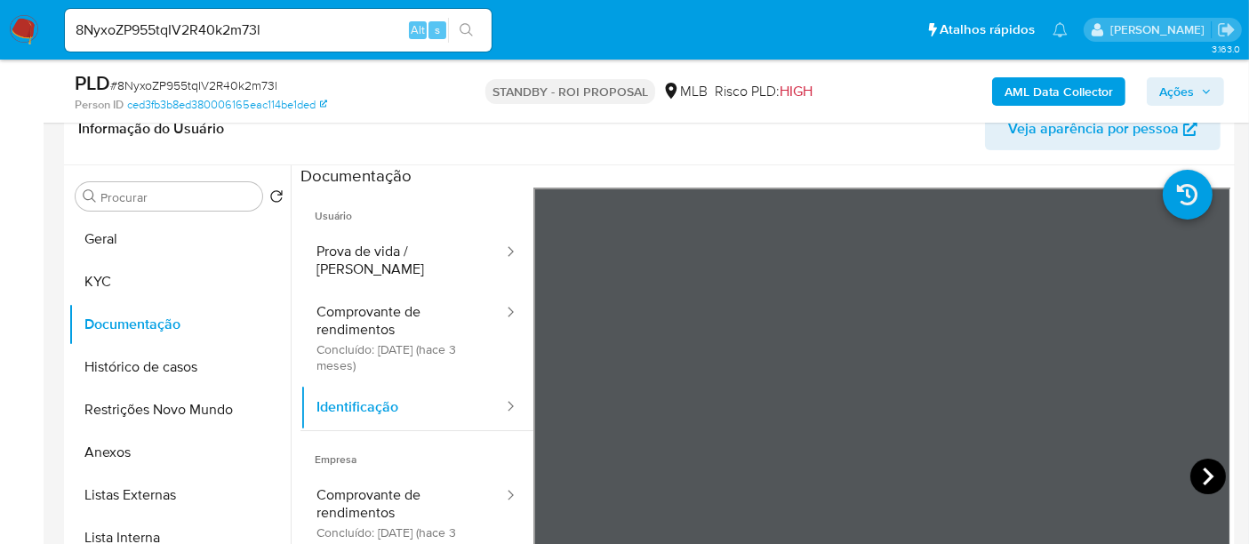
click at [1211, 481] on icon at bounding box center [1208, 477] width 36 height 36
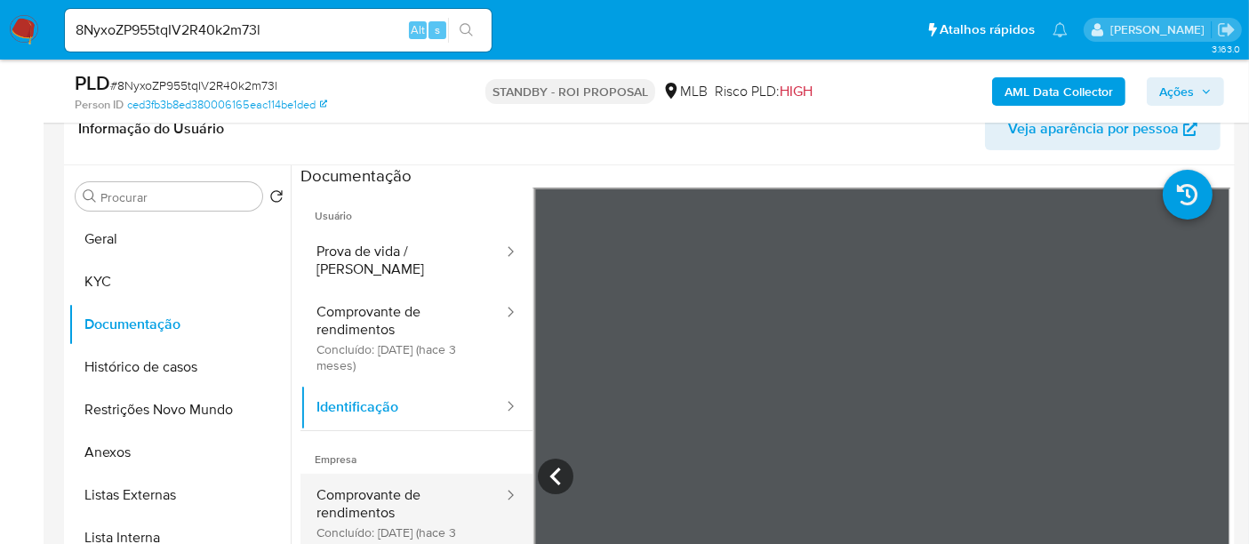
click at [364, 485] on button "Comprovante de rendimentos Concluído: [DATE] (hace 3 meses)" at bounding box center [402, 521] width 204 height 94
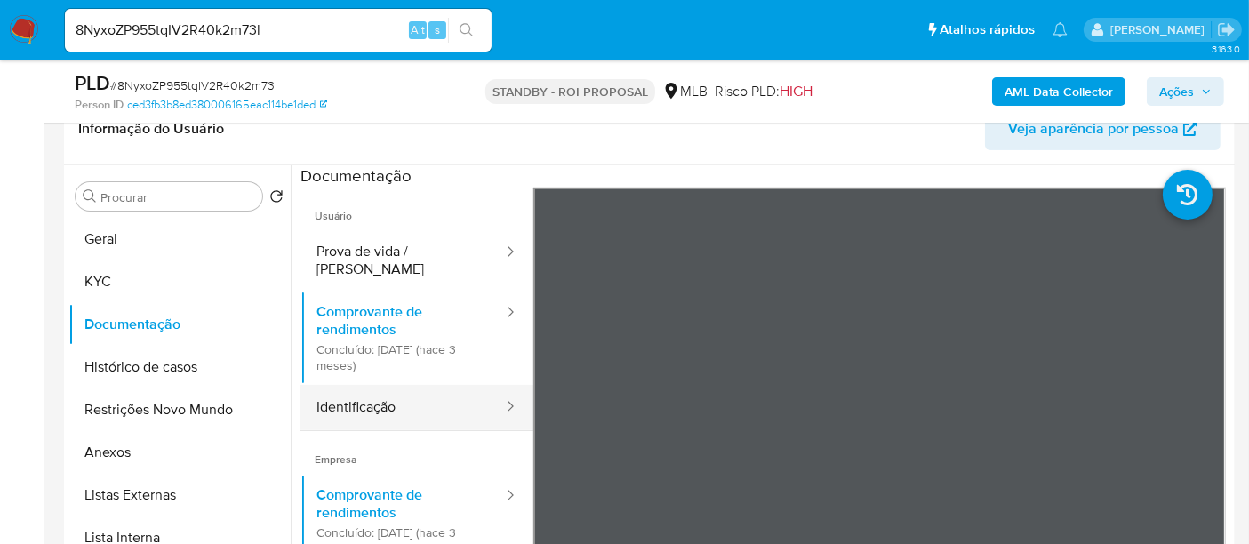
drag, startPoint x: 370, startPoint y: 399, endPoint x: 428, endPoint y: 398, distance: 57.8
click at [371, 398] on button "Identificação" at bounding box center [402, 407] width 204 height 45
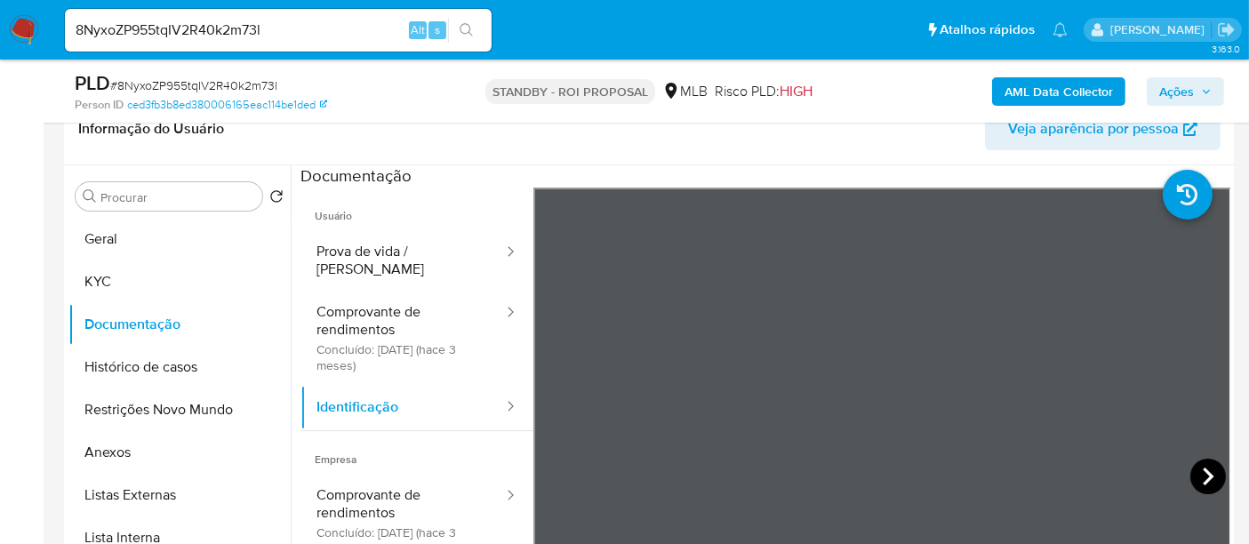
click at [1183, 469] on div at bounding box center [882, 479] width 698 height 583
click at [1197, 477] on icon at bounding box center [1208, 477] width 36 height 36
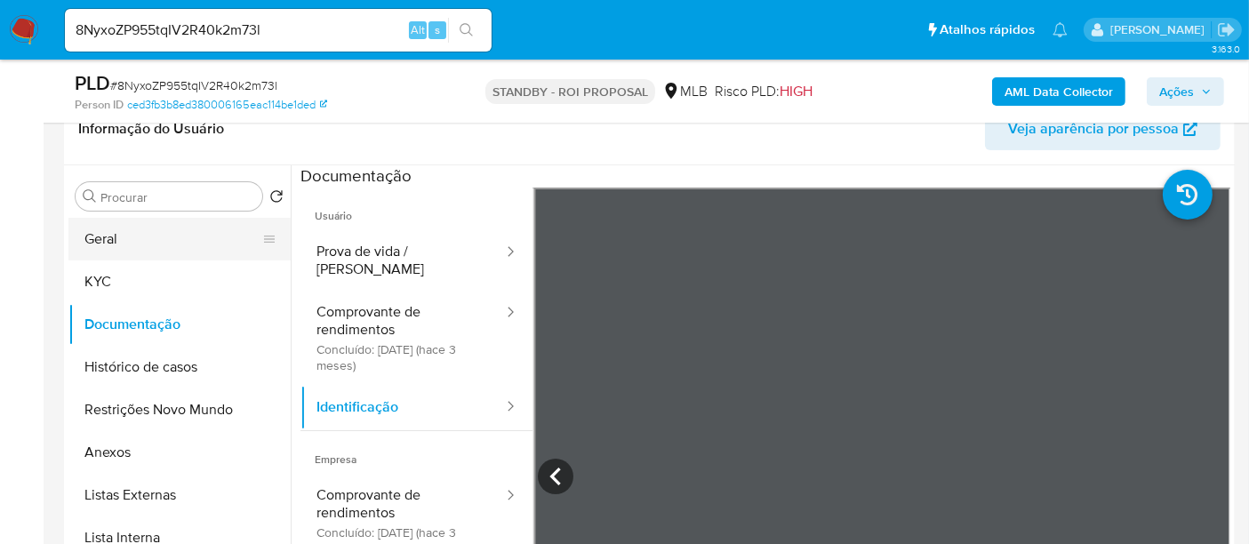
click at [152, 240] on button "Geral" at bounding box center [172, 239] width 208 height 43
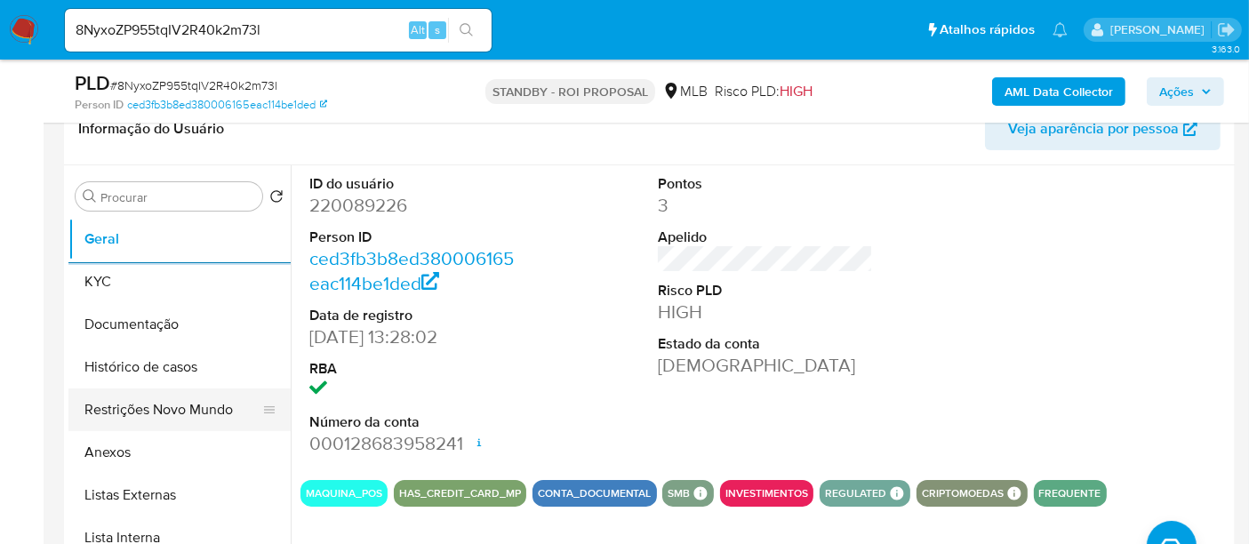
click at [137, 418] on button "Restrições Novo Mundo" at bounding box center [172, 409] width 208 height 43
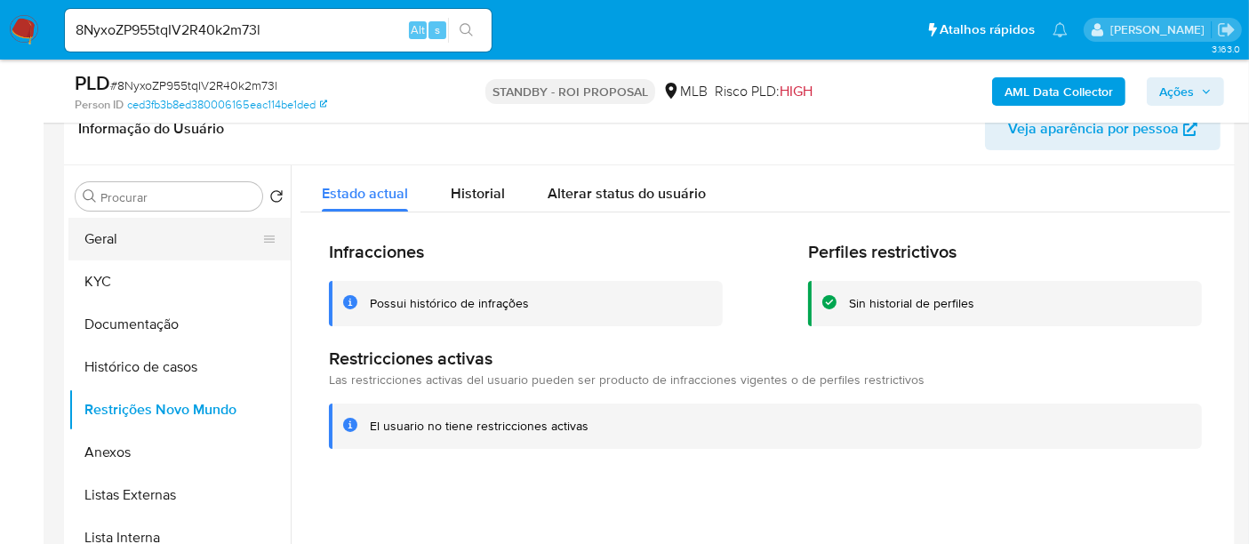
click at [104, 232] on button "Geral" at bounding box center [172, 239] width 208 height 43
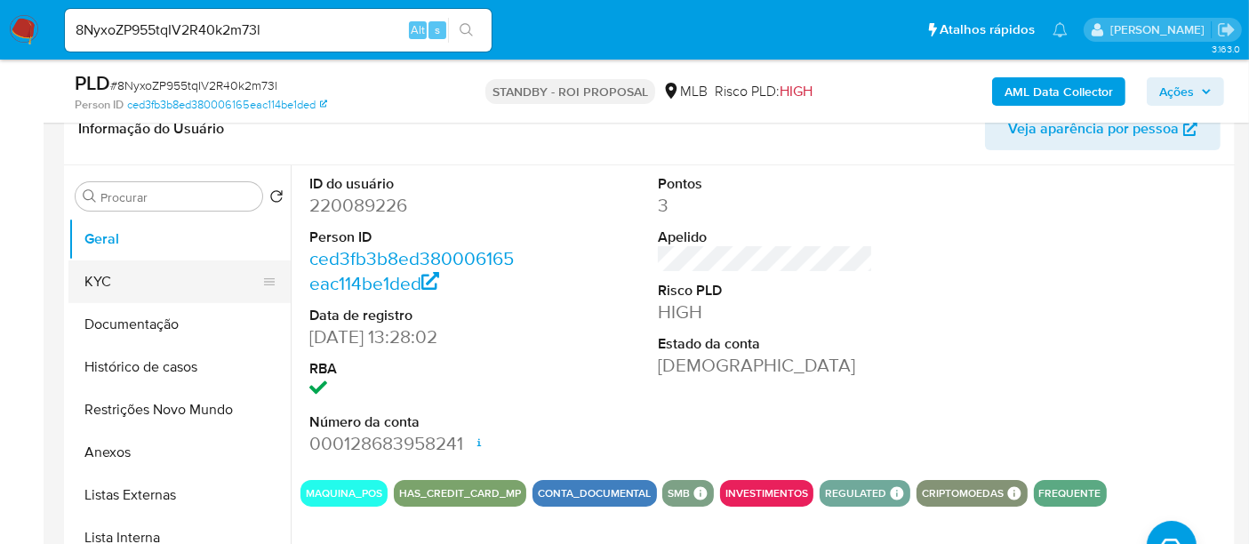
click at [126, 271] on button "KYC" at bounding box center [172, 281] width 208 height 43
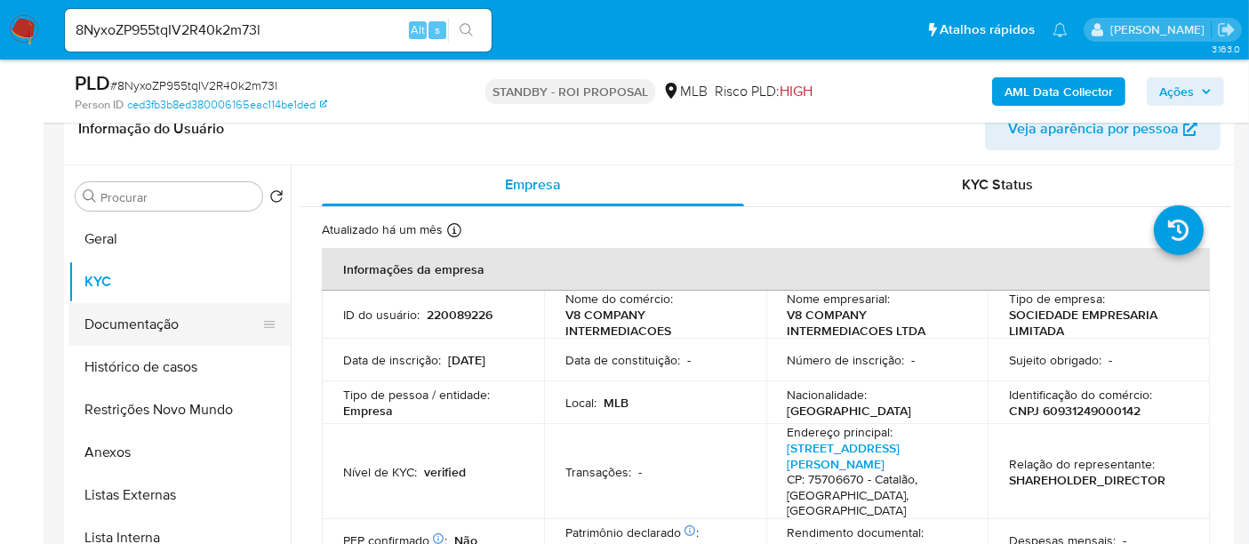
scroll to position [0, 0]
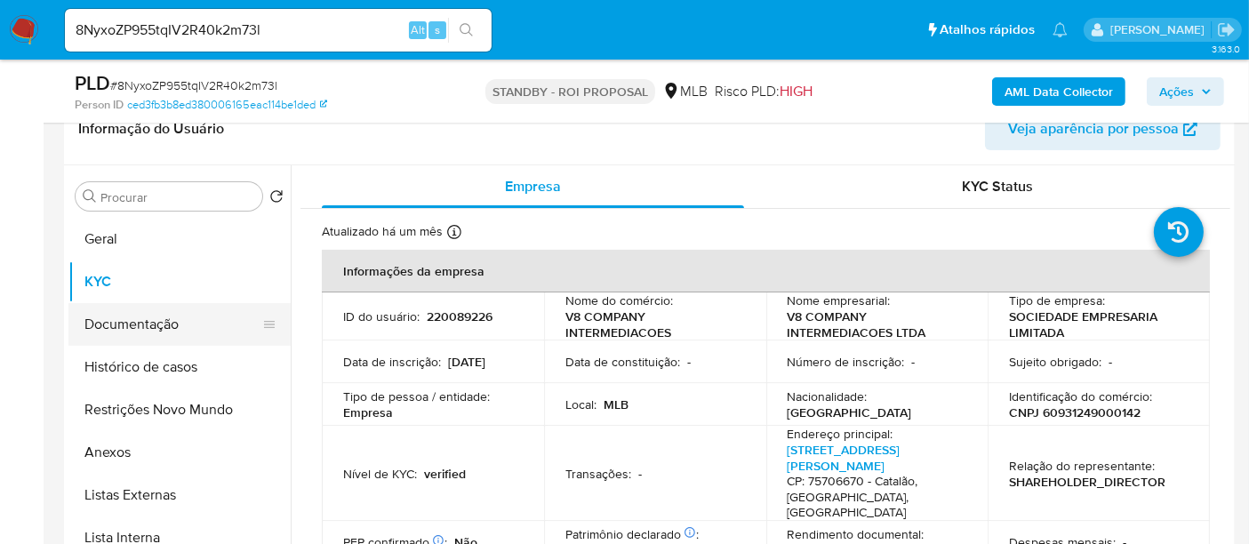
click at [126, 333] on button "Documentação" at bounding box center [172, 324] width 208 height 43
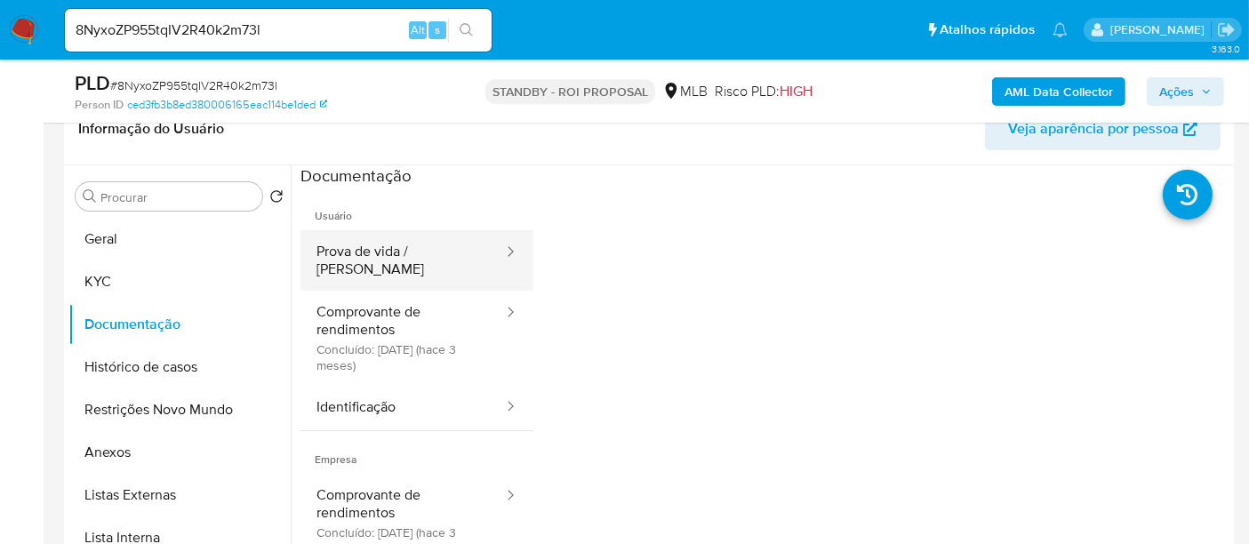
drag, startPoint x: 397, startPoint y: 255, endPoint x: 471, endPoint y: 265, distance: 74.4
click at [398, 255] on button "Prova de vida / [PERSON_NAME]" at bounding box center [402, 260] width 204 height 60
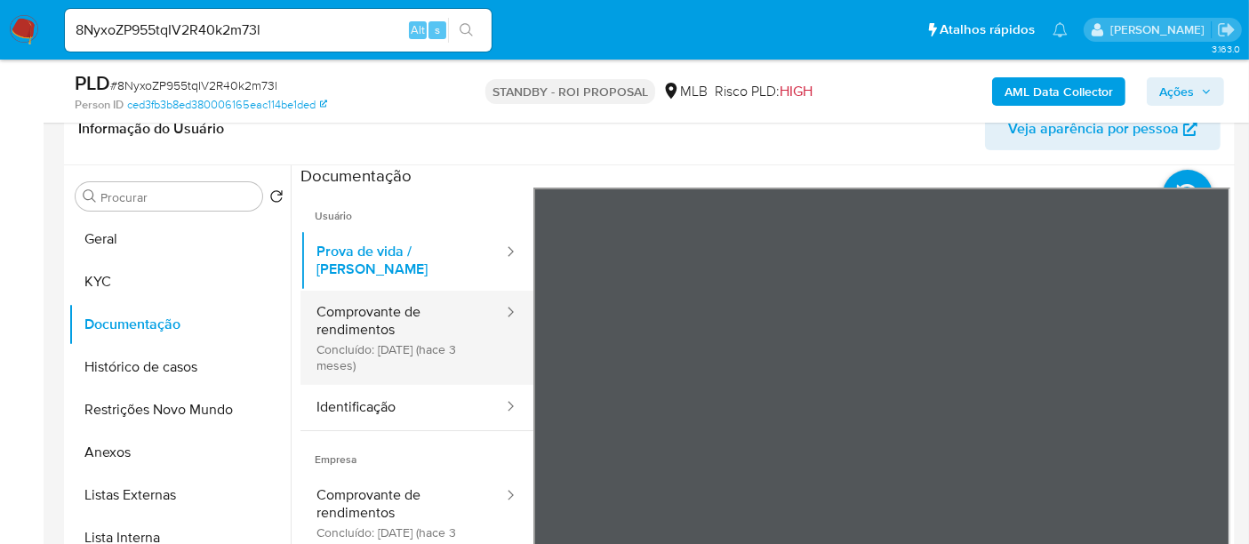
click at [394, 313] on button "Comprovante de rendimentos Concluído: [DATE] (hace 3 meses)" at bounding box center [402, 338] width 204 height 94
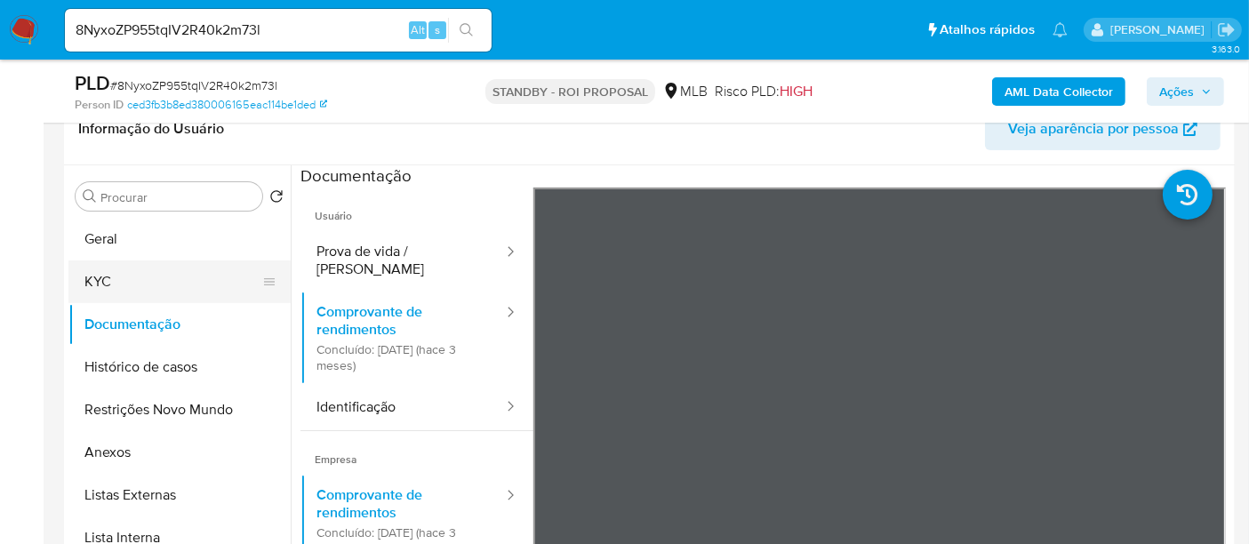
click at [103, 276] on button "KYC" at bounding box center [172, 281] width 208 height 43
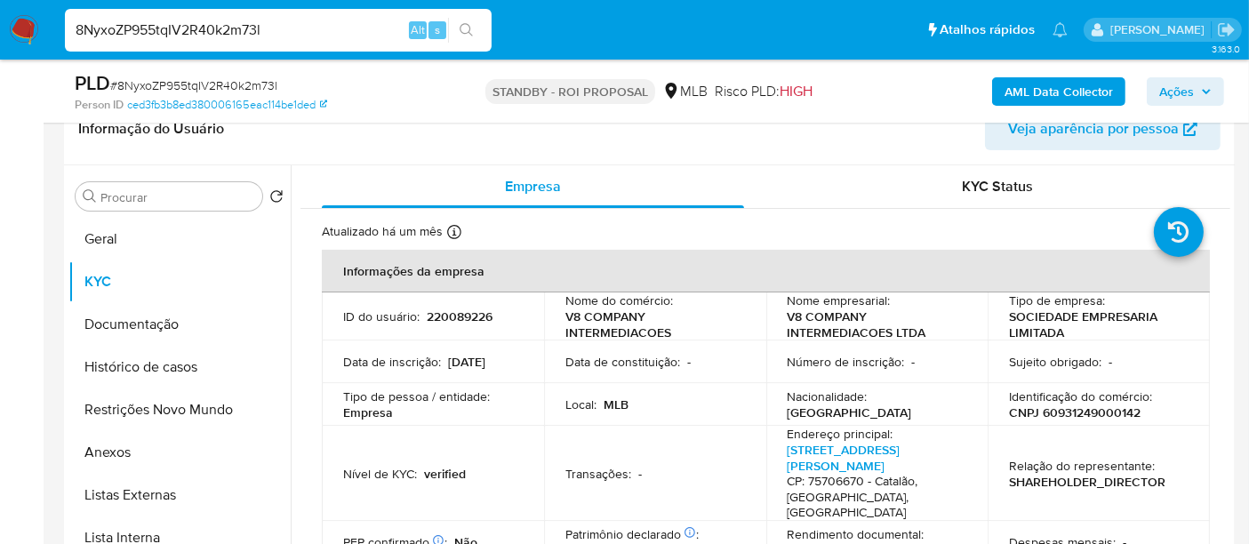
drag, startPoint x: 304, startPoint y: 36, endPoint x: 0, endPoint y: 36, distance: 304.0
click at [0, 36] on nav "Pausado Ver notificaciones 8NyxoZP955tqIV2R40k2m73l Alt s Atalhos rápidos Presi…" at bounding box center [624, 30] width 1249 height 60
paste input "RIOleedZEN1yTgvgykqhqJAm"
type input "RIOleedZEN1yTgvgykqhqJAm"
click at [469, 29] on icon "search-icon" at bounding box center [467, 30] width 14 height 14
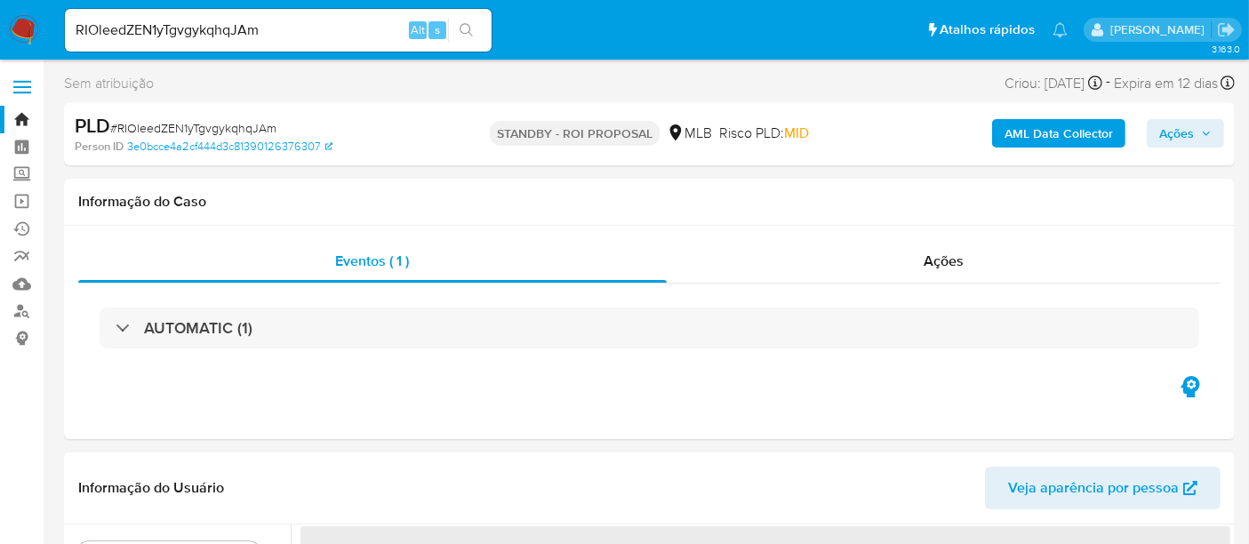
select select "10"
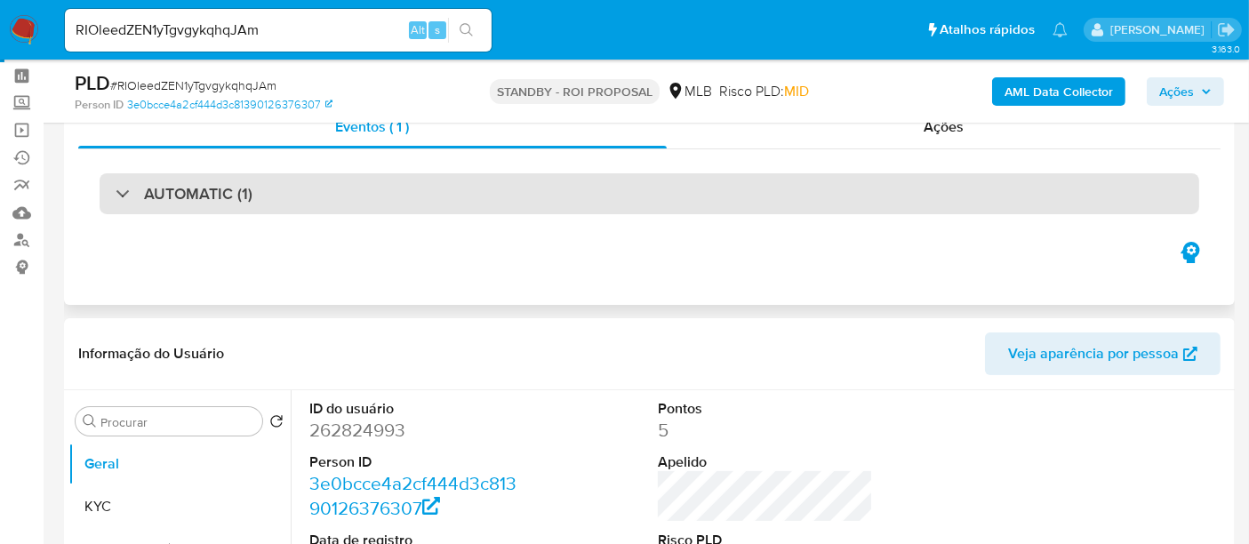
scroll to position [197, 0]
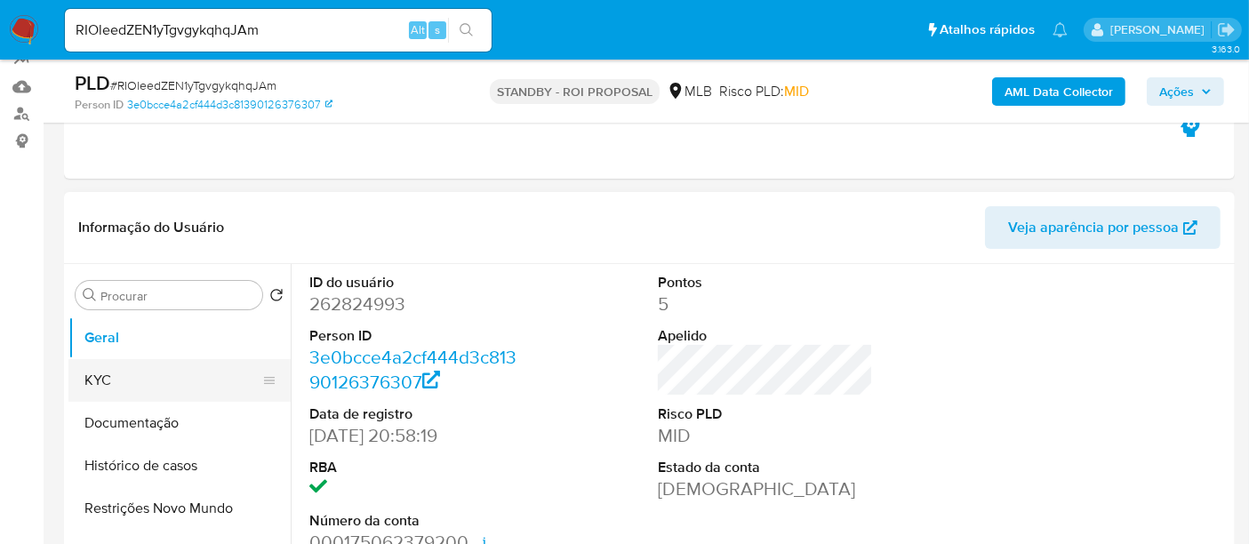
drag, startPoint x: 106, startPoint y: 374, endPoint x: 148, endPoint y: 374, distance: 41.8
click at [106, 374] on button "KYC" at bounding box center [172, 380] width 208 height 43
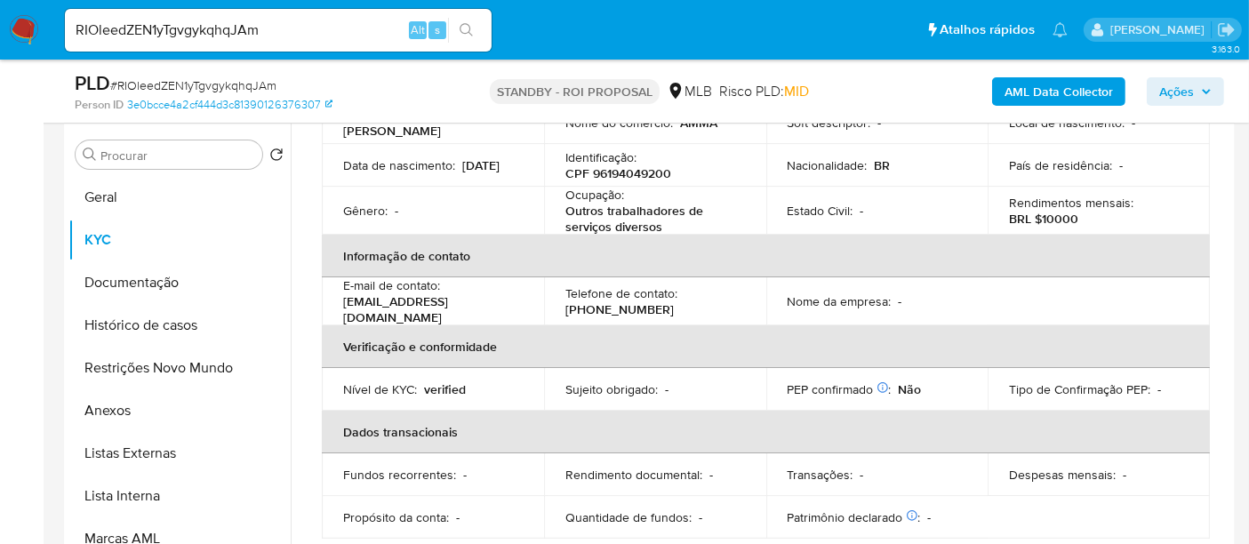
scroll to position [348, 0]
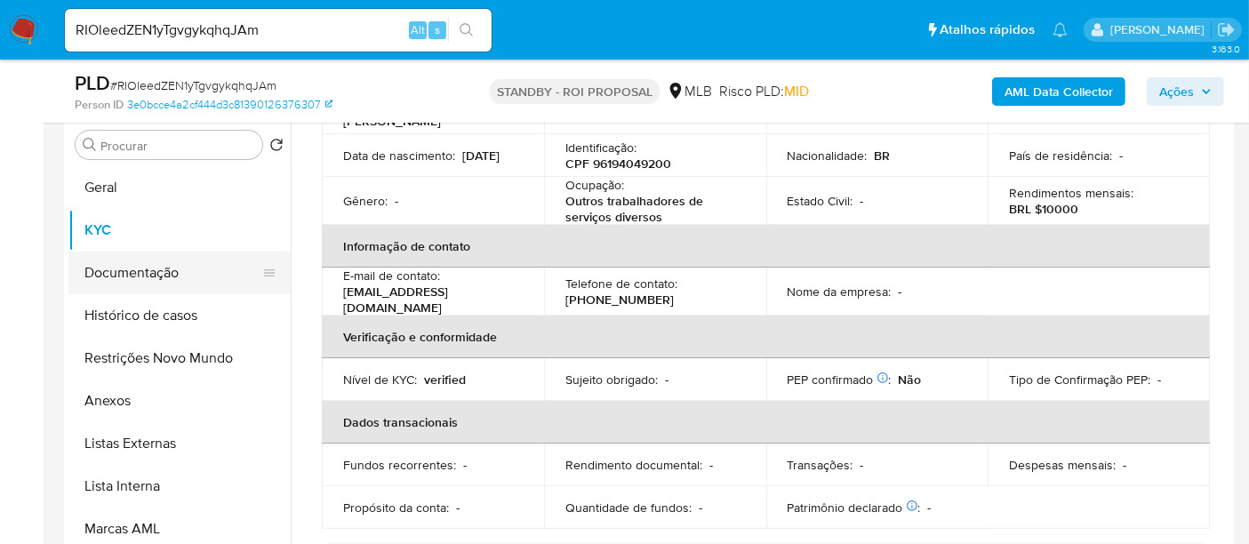
click at [140, 273] on button "Documentação" at bounding box center [172, 273] width 208 height 43
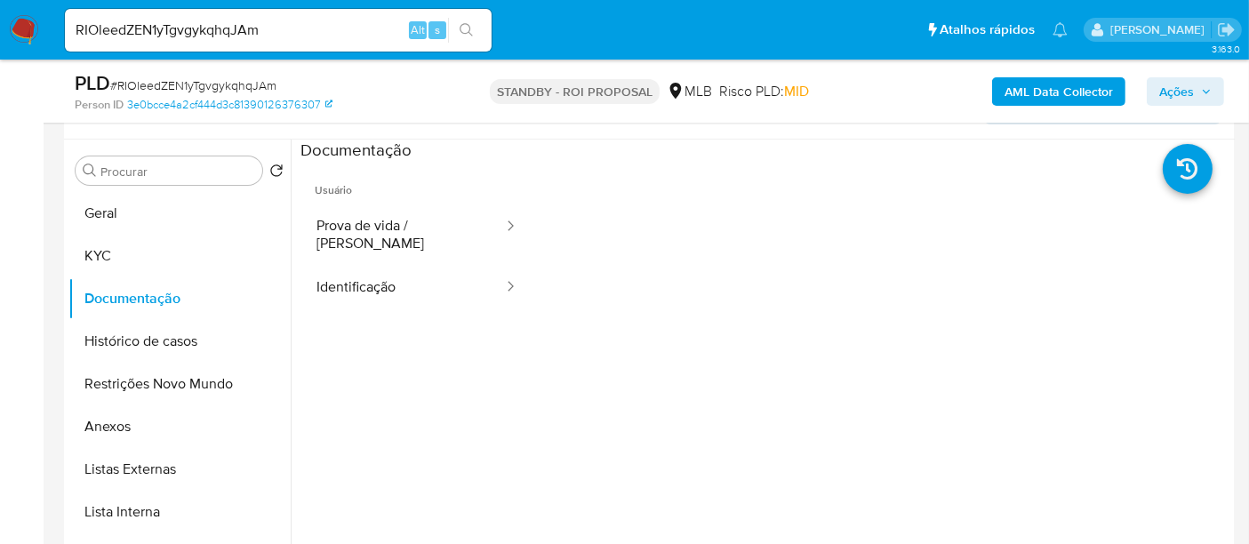
scroll to position [249, 0]
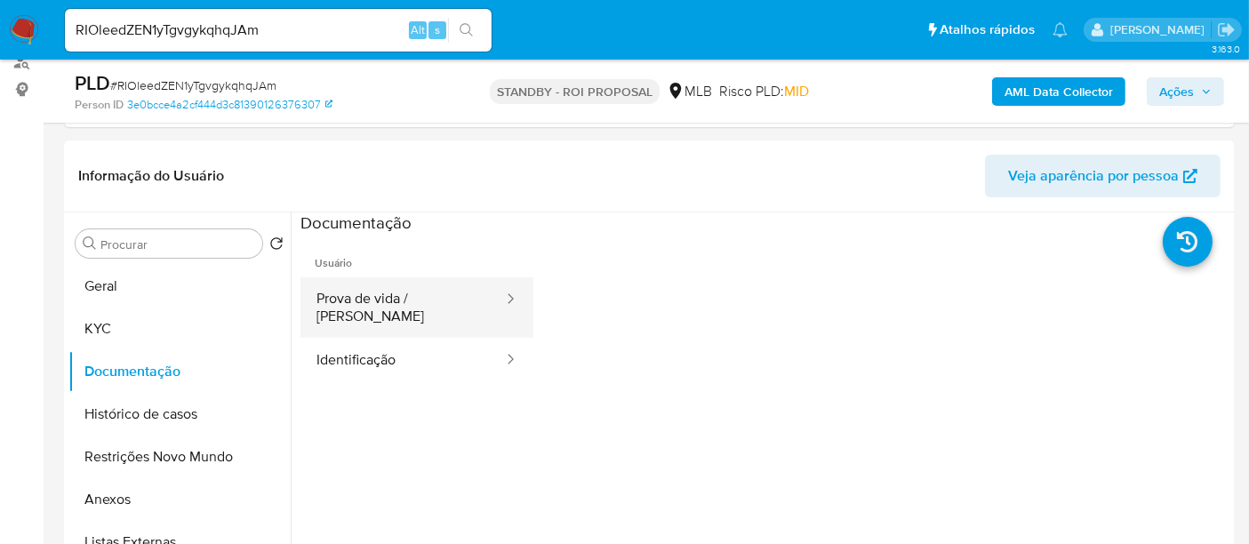
click at [380, 303] on button "Prova de vida / [PERSON_NAME]" at bounding box center [402, 307] width 204 height 60
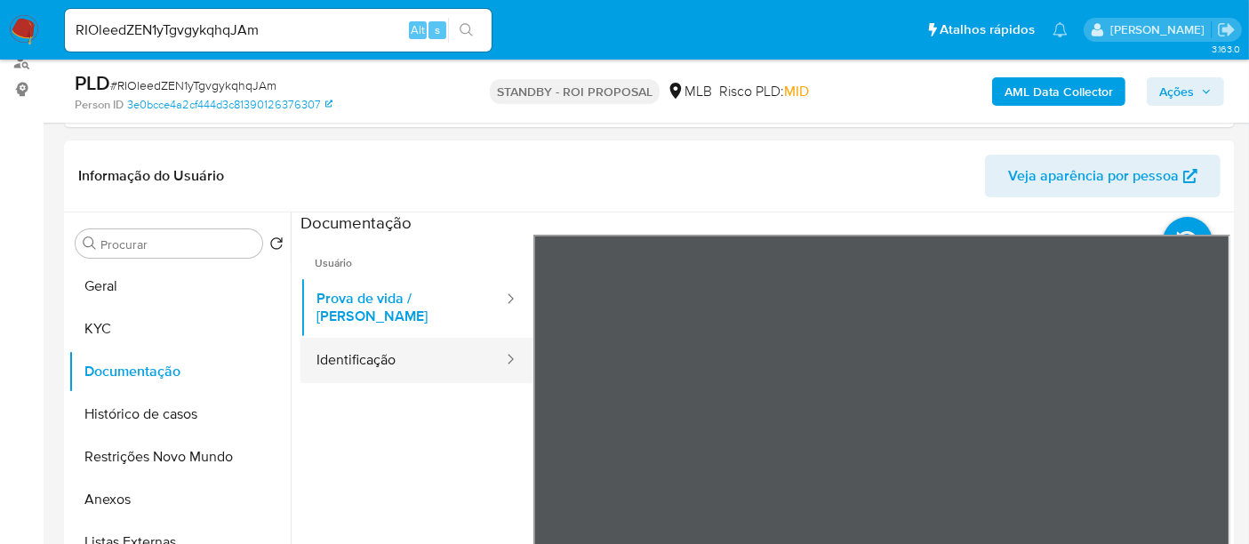
click at [383, 339] on button "Identificação" at bounding box center [402, 360] width 204 height 45
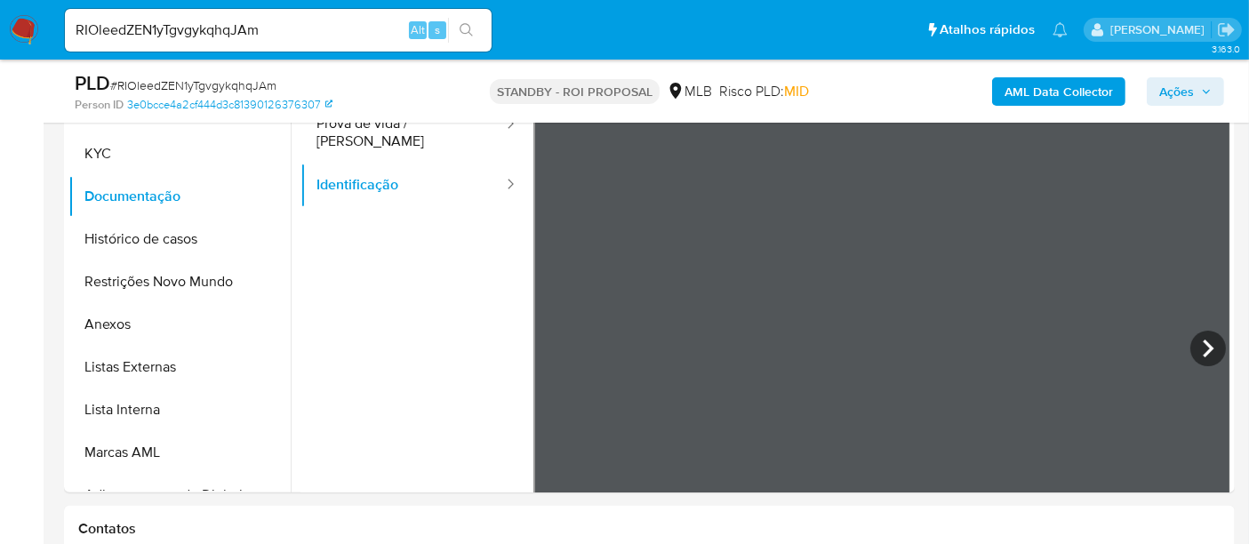
scroll to position [434, 0]
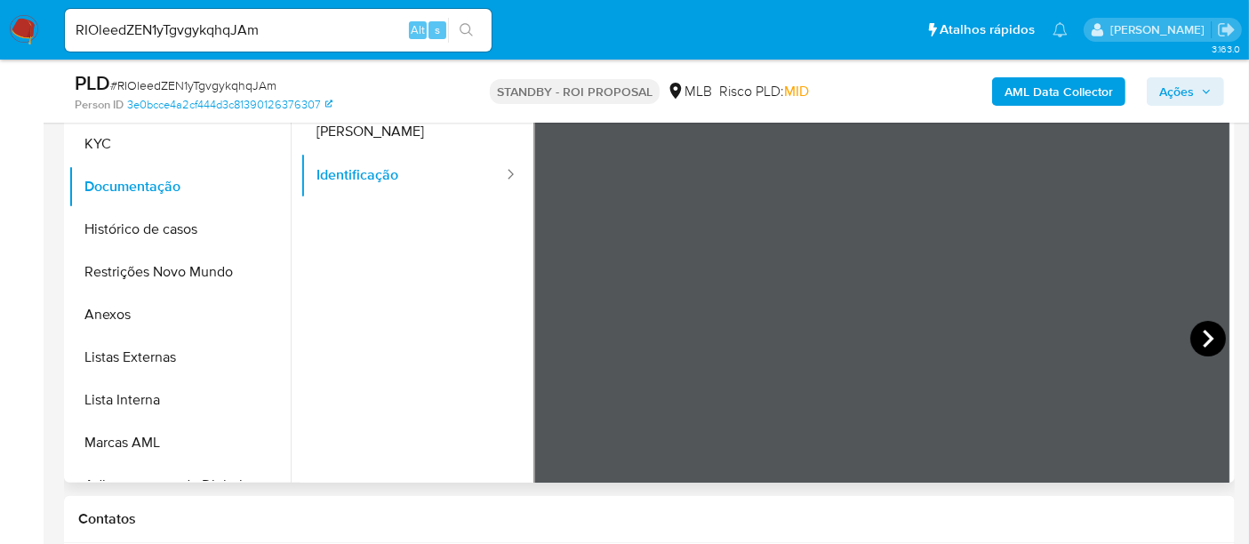
click at [1190, 332] on icon at bounding box center [1208, 339] width 36 height 36
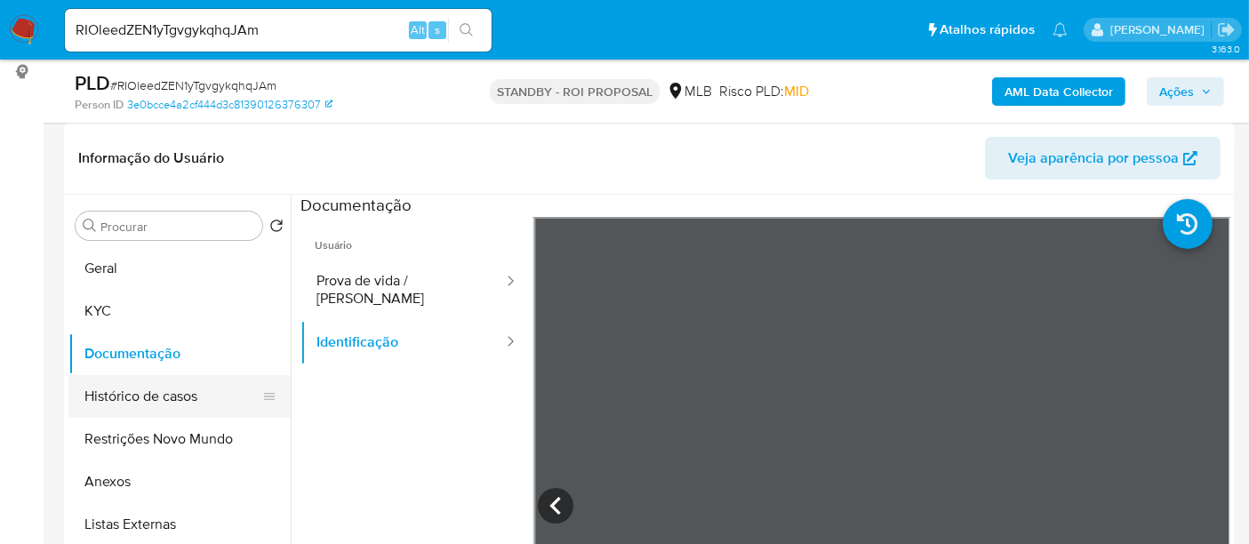
scroll to position [236, 0]
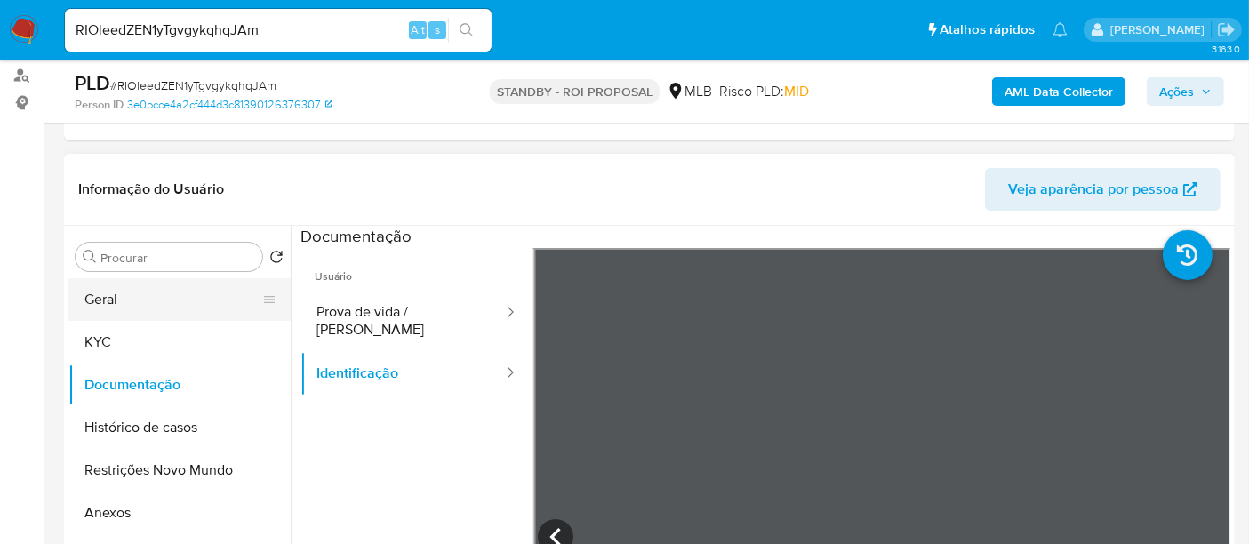
click at [165, 295] on button "Geral" at bounding box center [172, 299] width 208 height 43
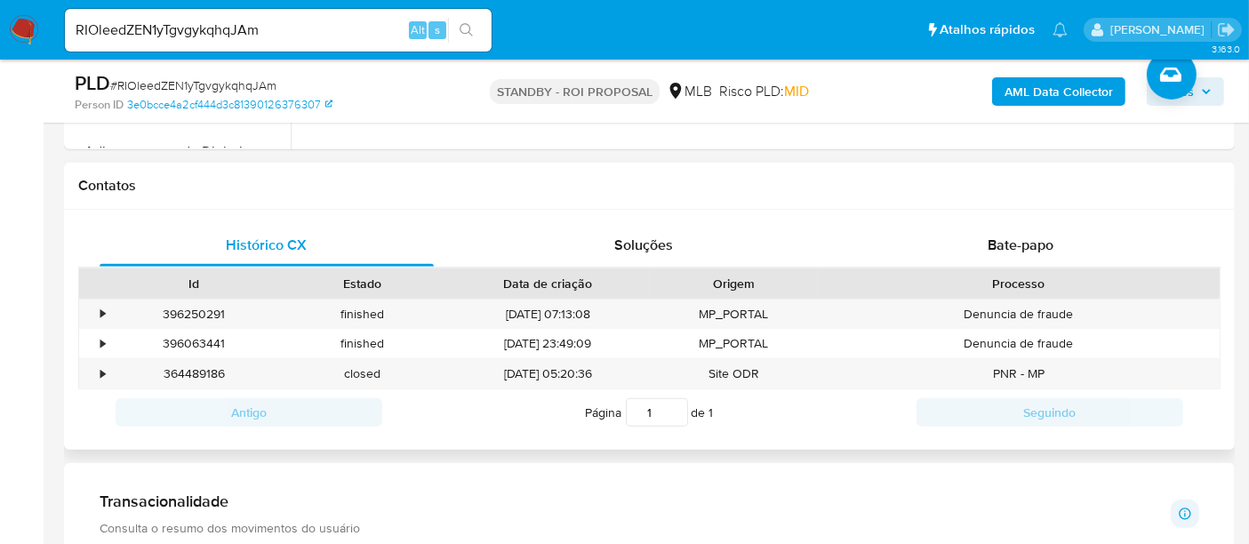
scroll to position [829, 0]
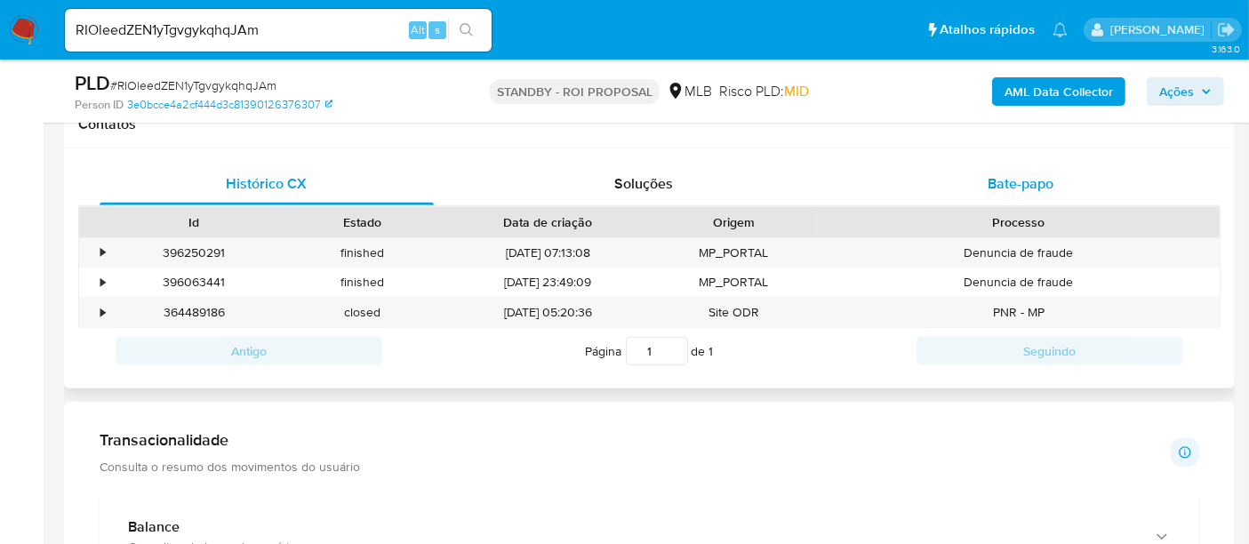
click at [1022, 179] on span "Bate-papo" at bounding box center [1021, 183] width 66 height 20
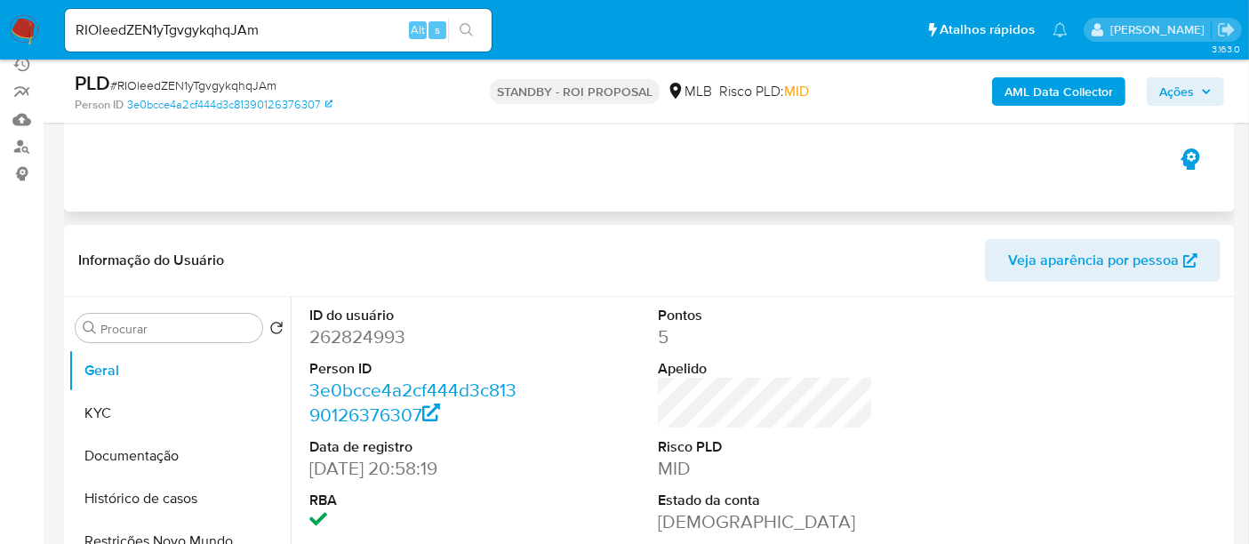
scroll to position [161, 0]
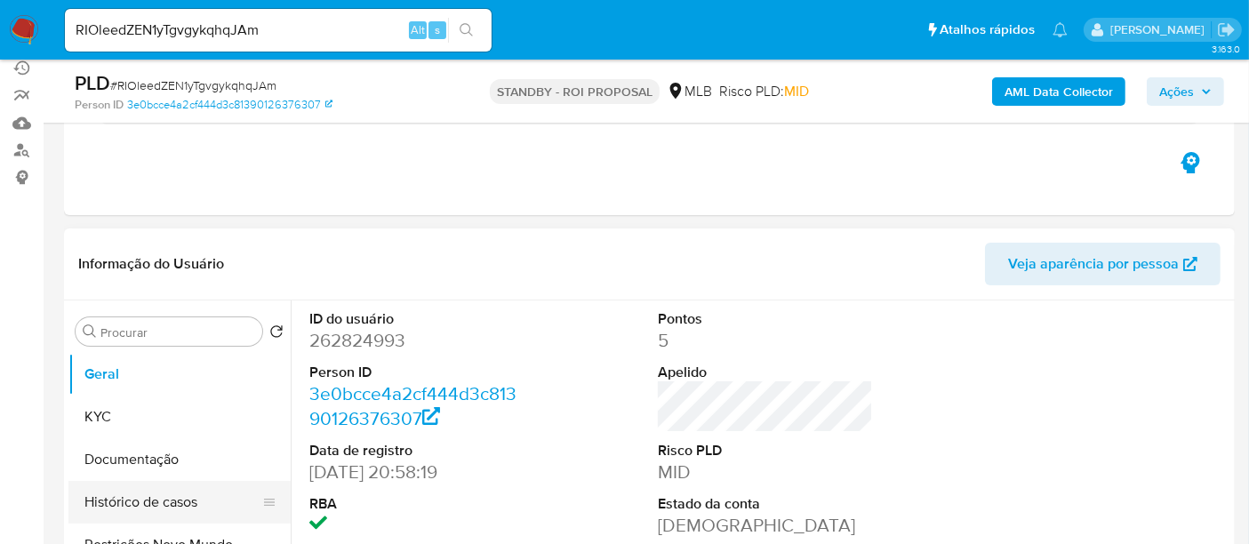
click at [163, 495] on button "Histórico de casos" at bounding box center [172, 502] width 208 height 43
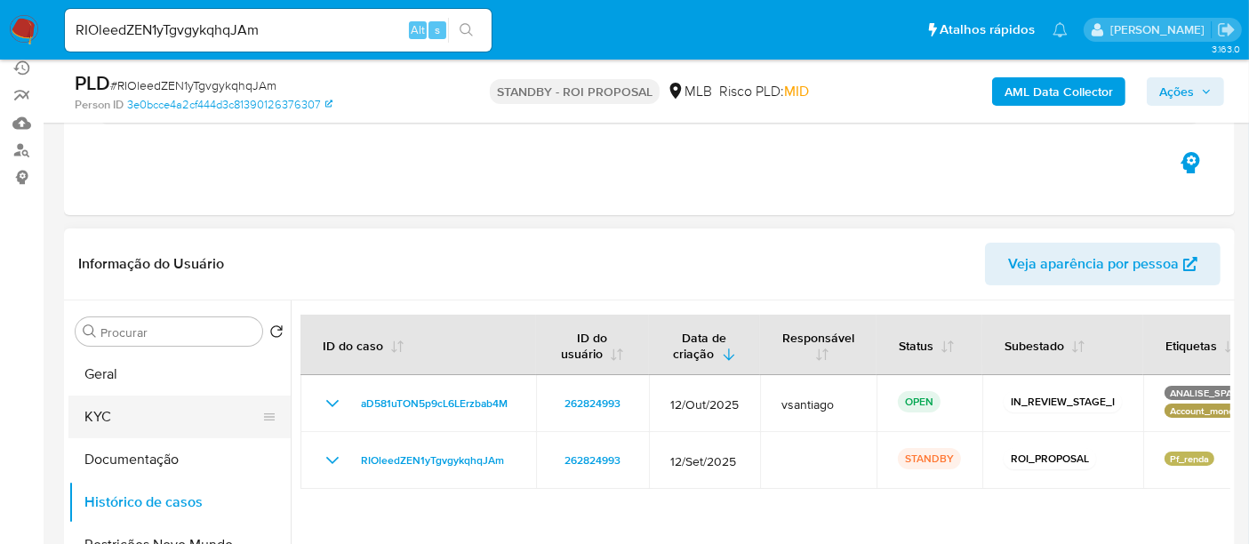
drag, startPoint x: 107, startPoint y: 407, endPoint x: 231, endPoint y: 407, distance: 124.5
click at [107, 407] on button "KYC" at bounding box center [172, 417] width 208 height 43
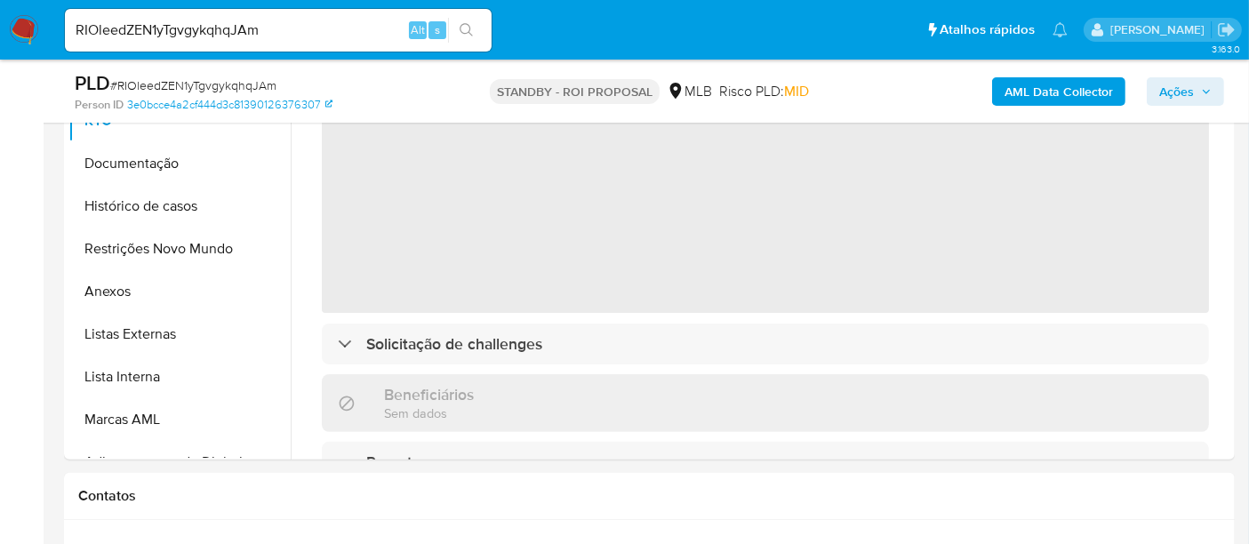
scroll to position [457, 0]
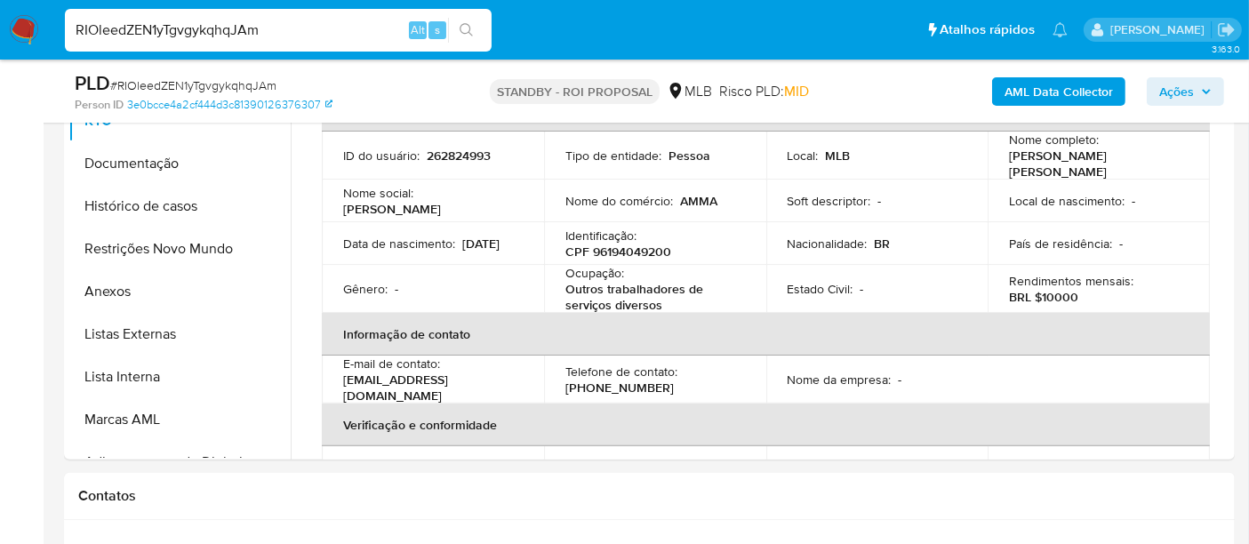
drag, startPoint x: 276, startPoint y: 31, endPoint x: 0, endPoint y: 30, distance: 275.6
click at [0, 30] on nav "Pausado Ver notificaciones RIOleedZEN1yTgvgykqhqJAm Alt s Atalhos rápidos Presi…" at bounding box center [624, 30] width 1249 height 60
paste input "hwSrloarvut6Dcc9Mxz3eBPZ"
type input "hwSrloarvut6Dcc9Mxz3eBPZ"
click at [474, 27] on button "search-icon" at bounding box center [466, 30] width 36 height 25
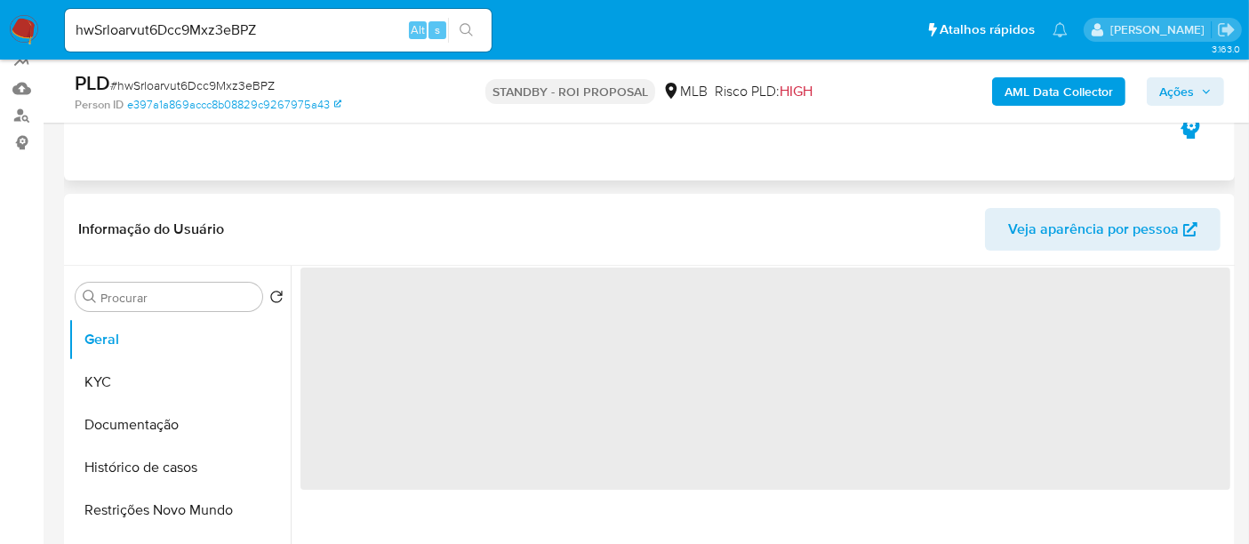
scroll to position [197, 0]
select select "10"
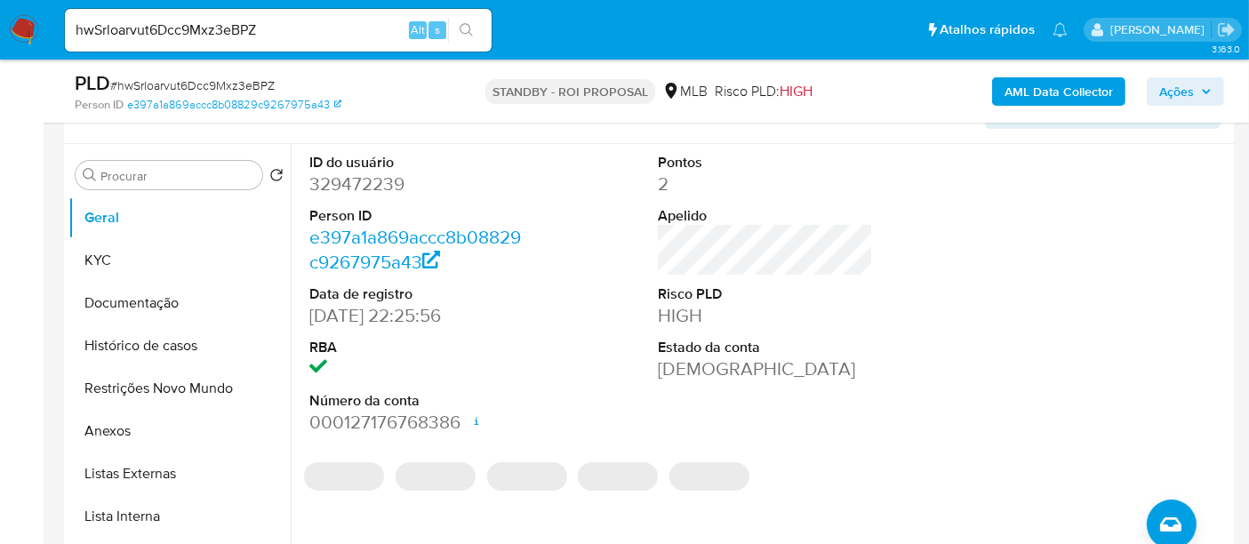
scroll to position [395, 0]
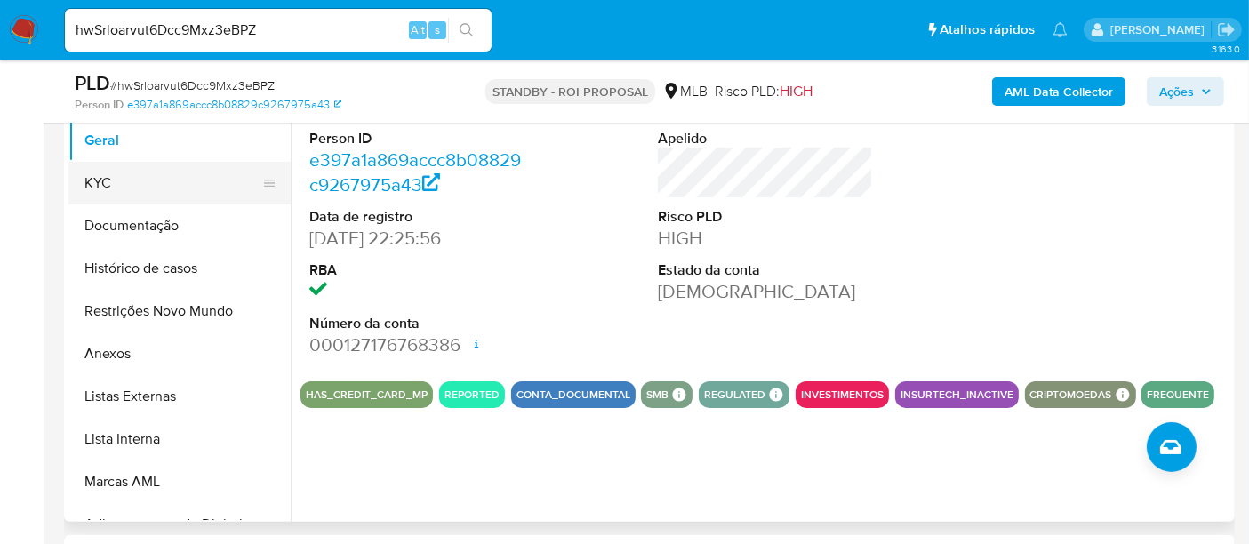
click at [118, 185] on button "KYC" at bounding box center [172, 183] width 208 height 43
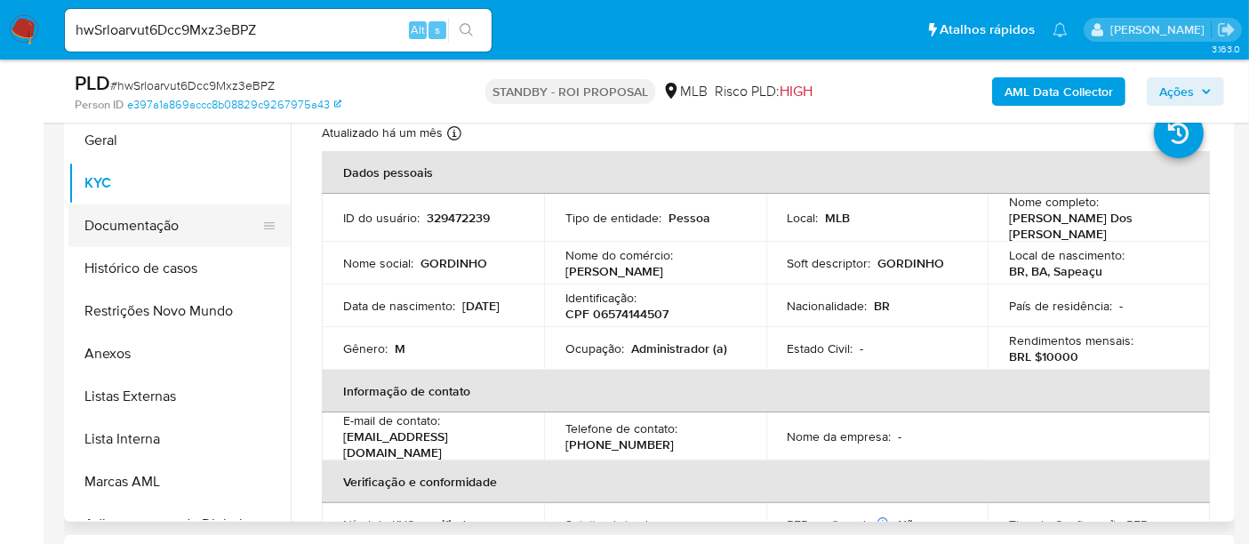
click at [149, 220] on button "Documentação" at bounding box center [172, 225] width 208 height 43
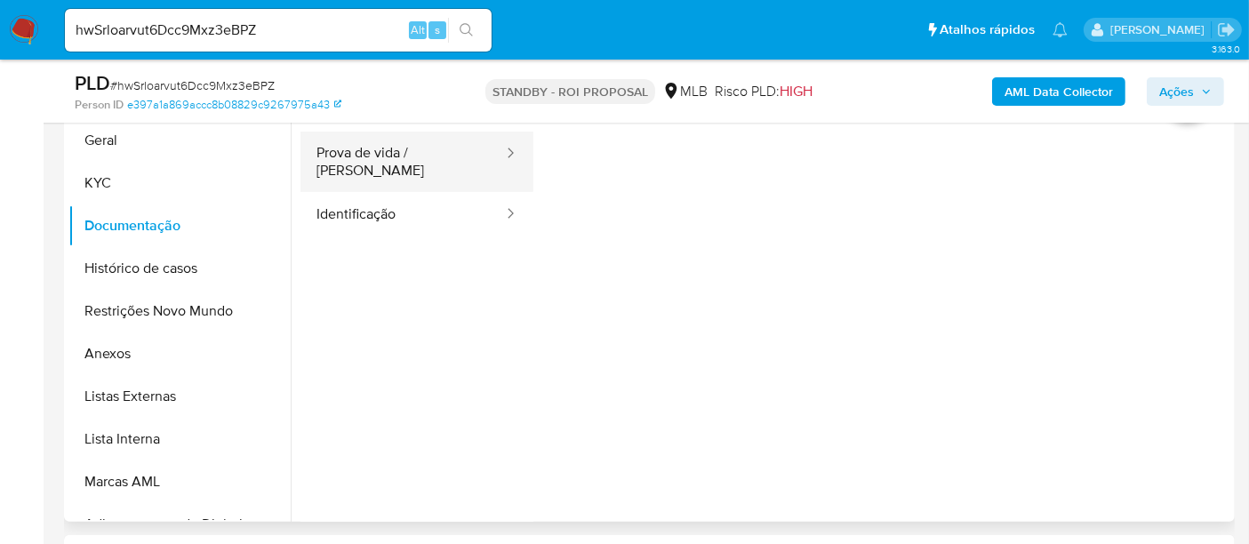
click at [408, 146] on button "Prova de vida / [PERSON_NAME]" at bounding box center [402, 162] width 204 height 60
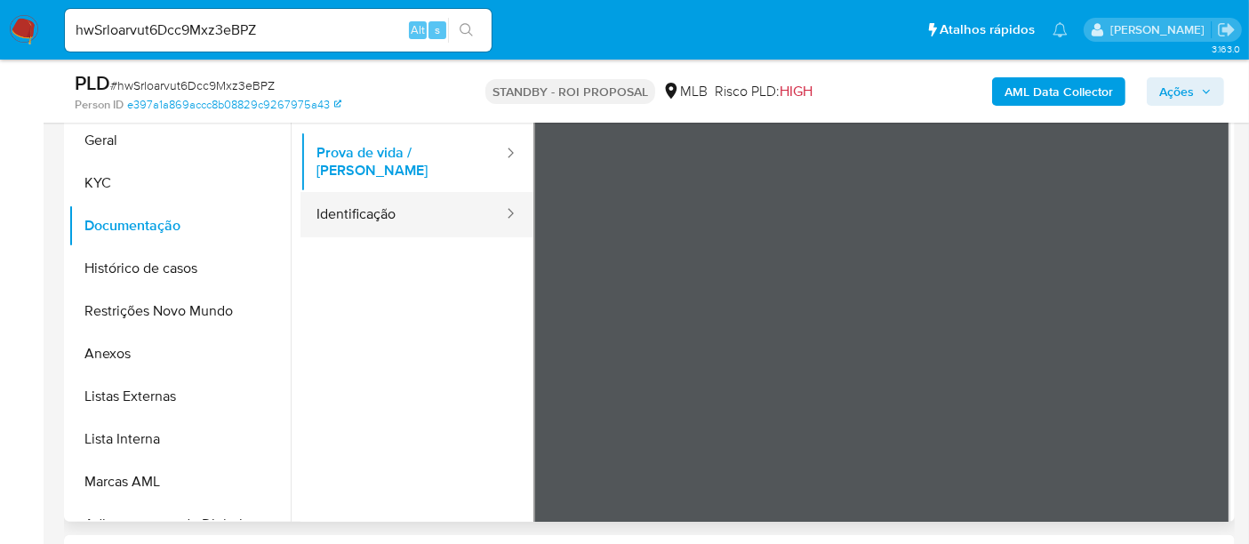
click at [392, 198] on button "Identificação" at bounding box center [402, 214] width 204 height 45
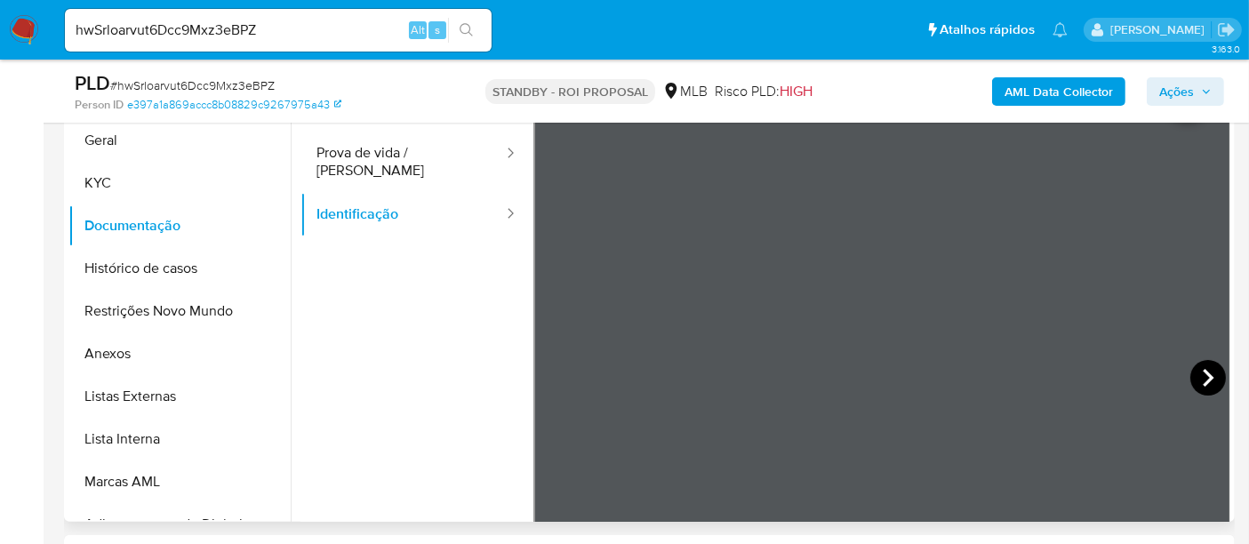
click at [1197, 380] on icon at bounding box center [1208, 378] width 36 height 36
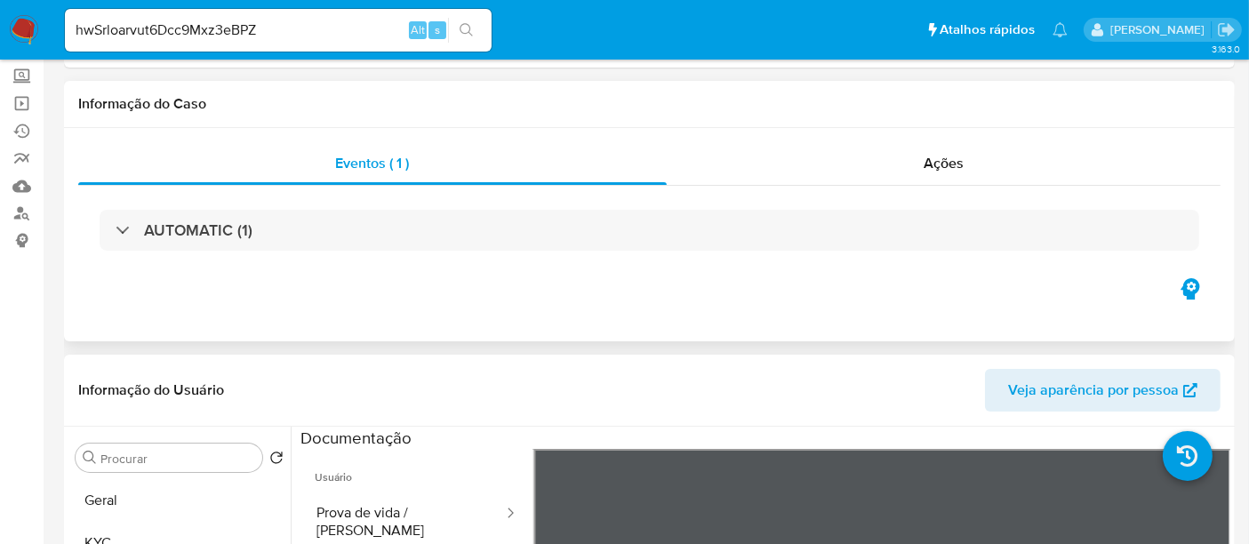
scroll to position [0, 0]
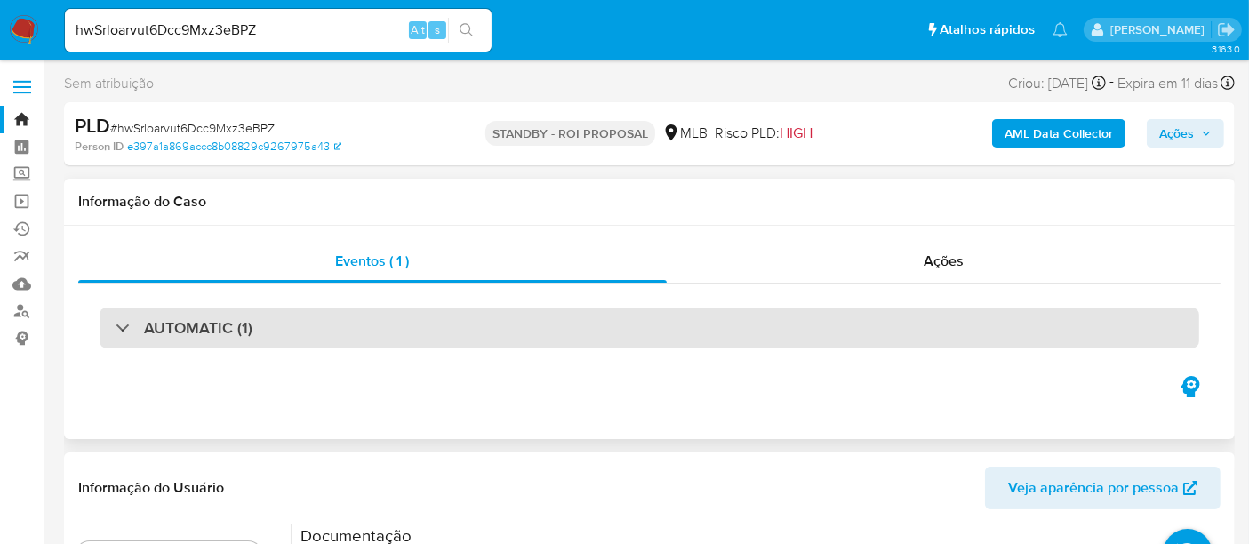
click at [331, 333] on div "AUTOMATIC (1)" at bounding box center [650, 328] width 1100 height 41
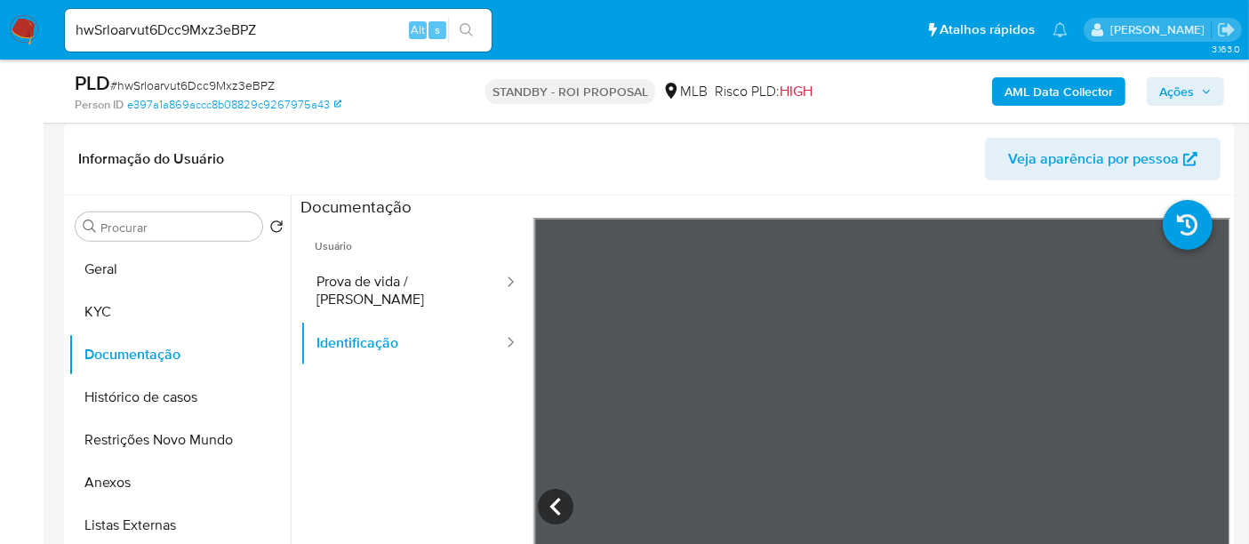
scroll to position [789, 0]
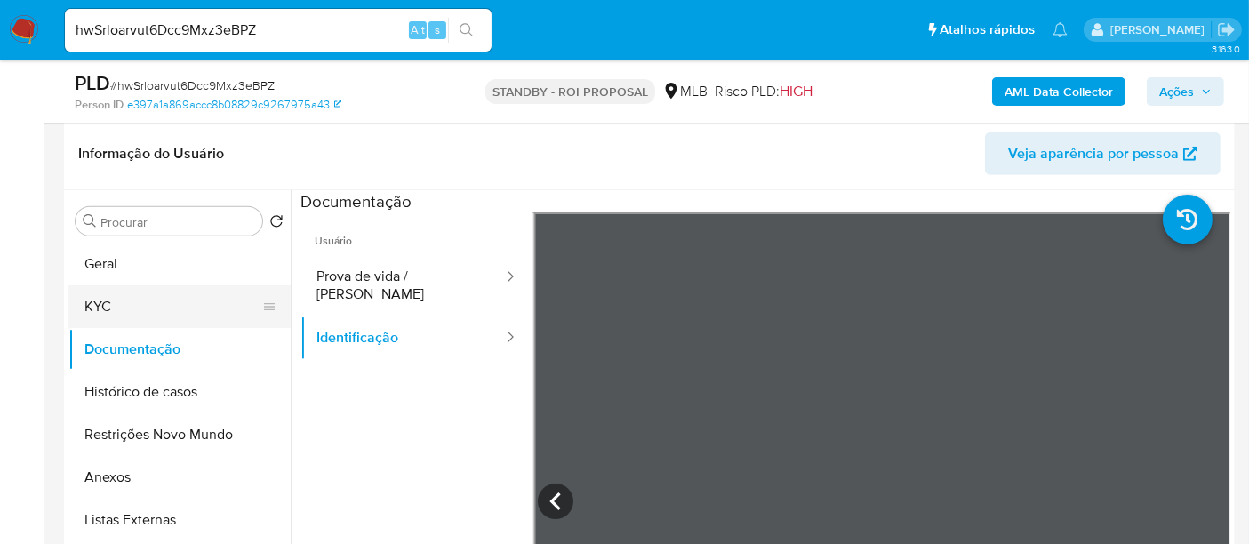
click at [122, 300] on button "KYC" at bounding box center [172, 306] width 208 height 43
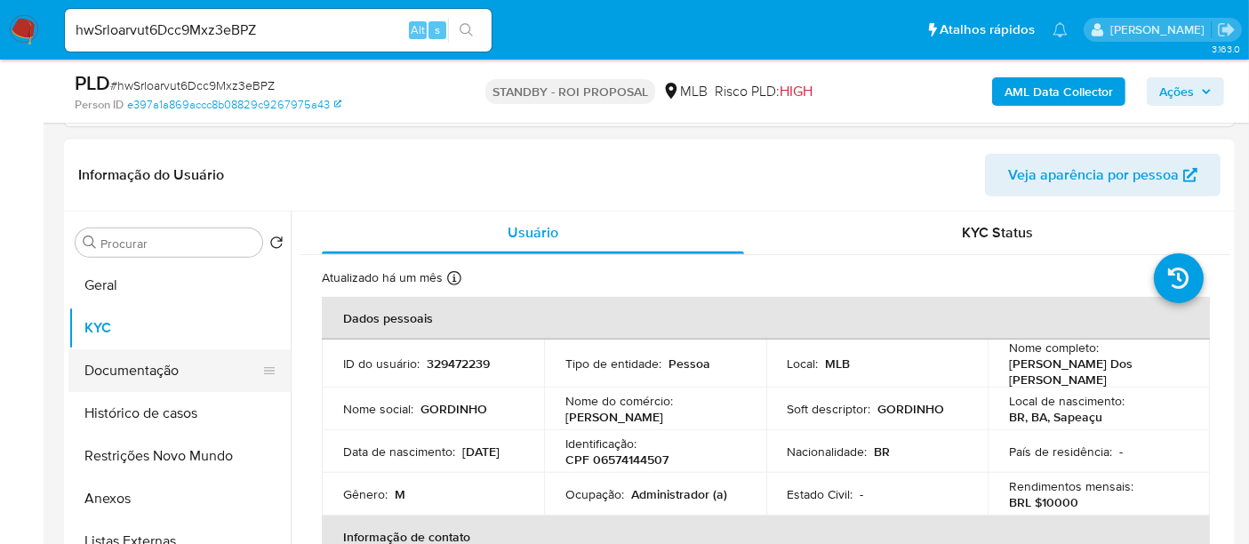
click at [122, 365] on button "Documentação" at bounding box center [172, 370] width 208 height 43
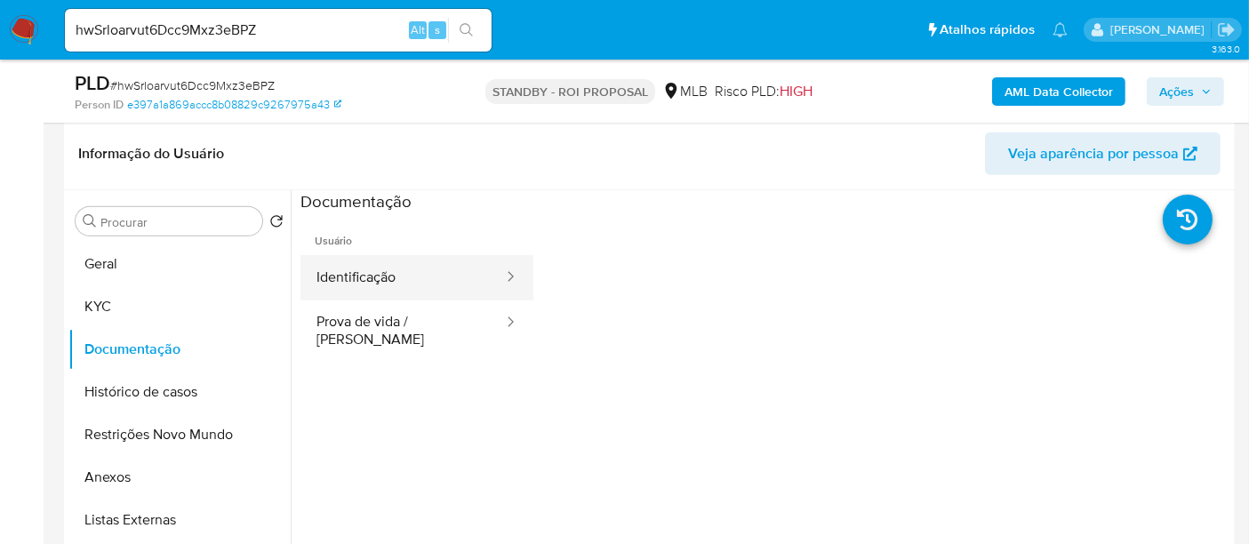
click at [386, 283] on button "Identificação" at bounding box center [402, 277] width 204 height 45
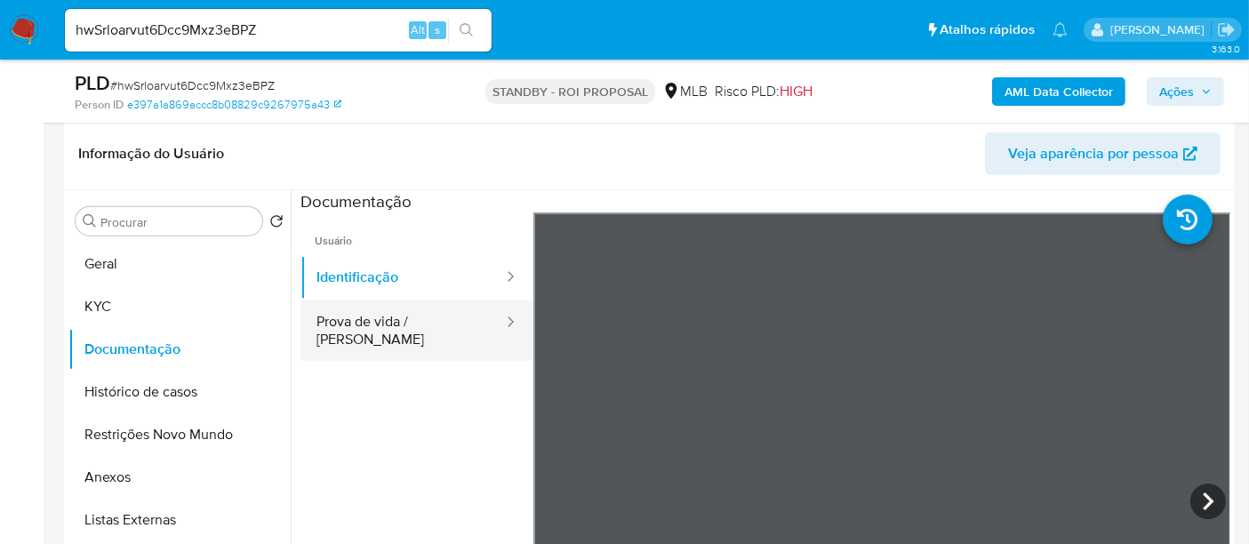
drag, startPoint x: 382, startPoint y: 317, endPoint x: 507, endPoint y: 321, distance: 124.5
click at [383, 317] on button "Prova de vida / [PERSON_NAME]" at bounding box center [402, 330] width 204 height 60
